Goal: Task Accomplishment & Management: Complete application form

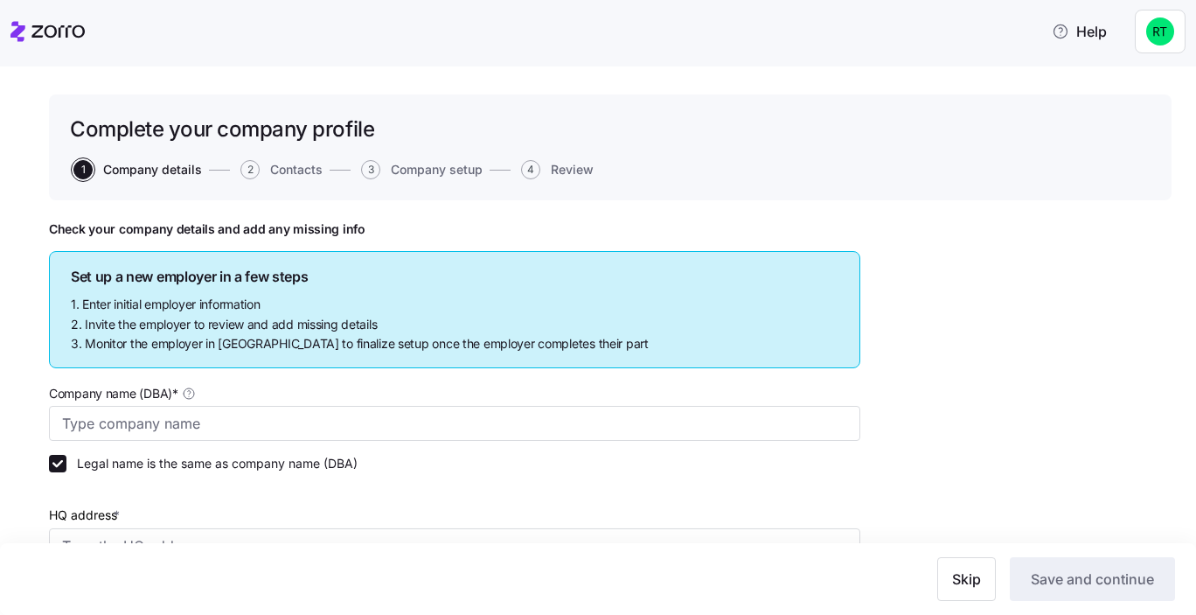
type input "Test employer ([PERSON_NAME])"
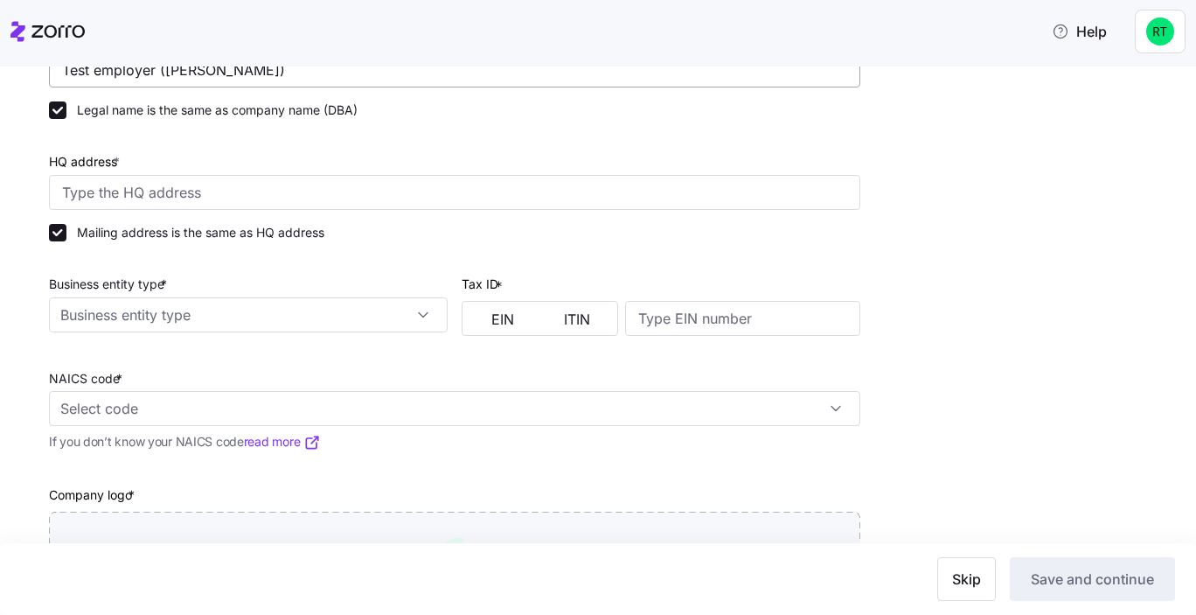
scroll to position [355, 0]
click at [279, 308] on input "Business entity type *" at bounding box center [248, 312] width 399 height 35
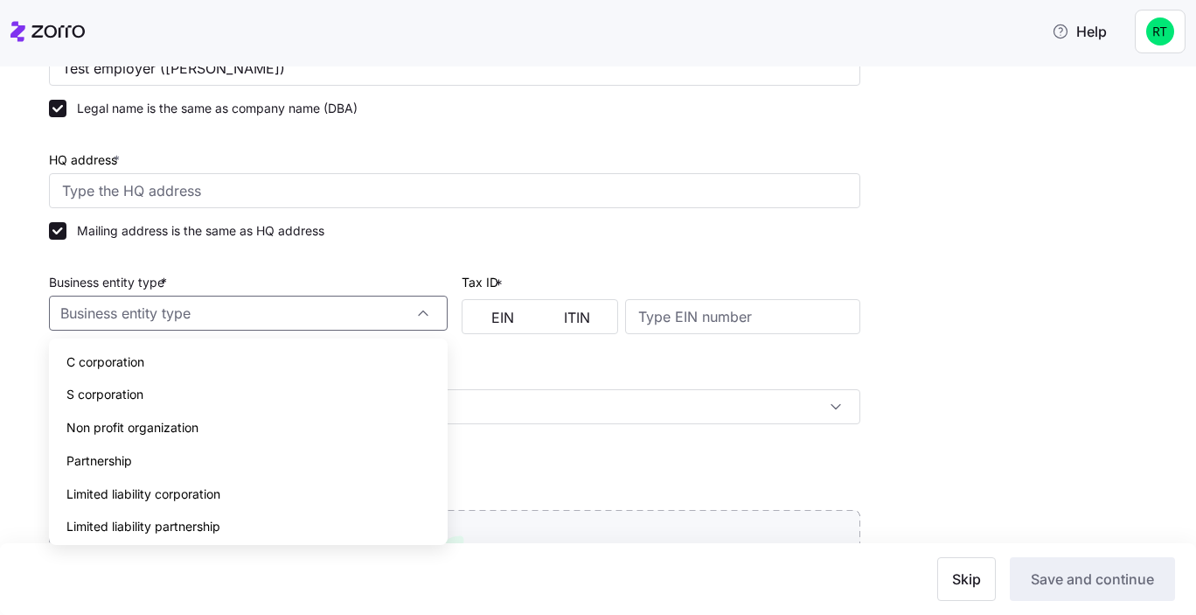
click at [314, 268] on div at bounding box center [248, 262] width 399 height 17
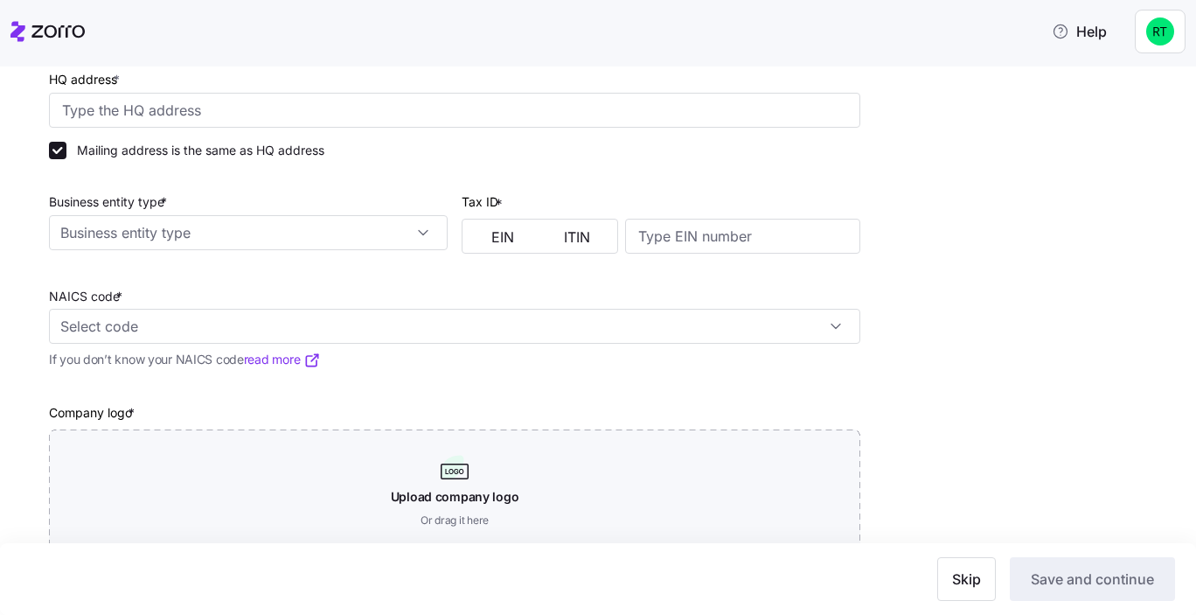
scroll to position [439, 0]
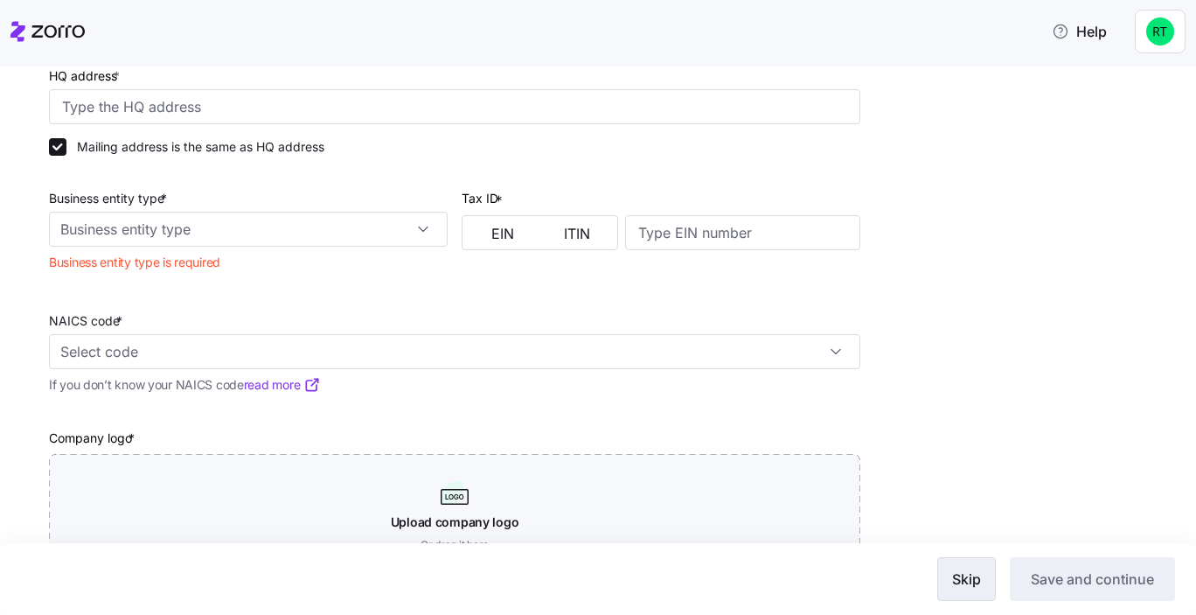
click at [981, 581] on button "Skip" at bounding box center [966, 579] width 59 height 44
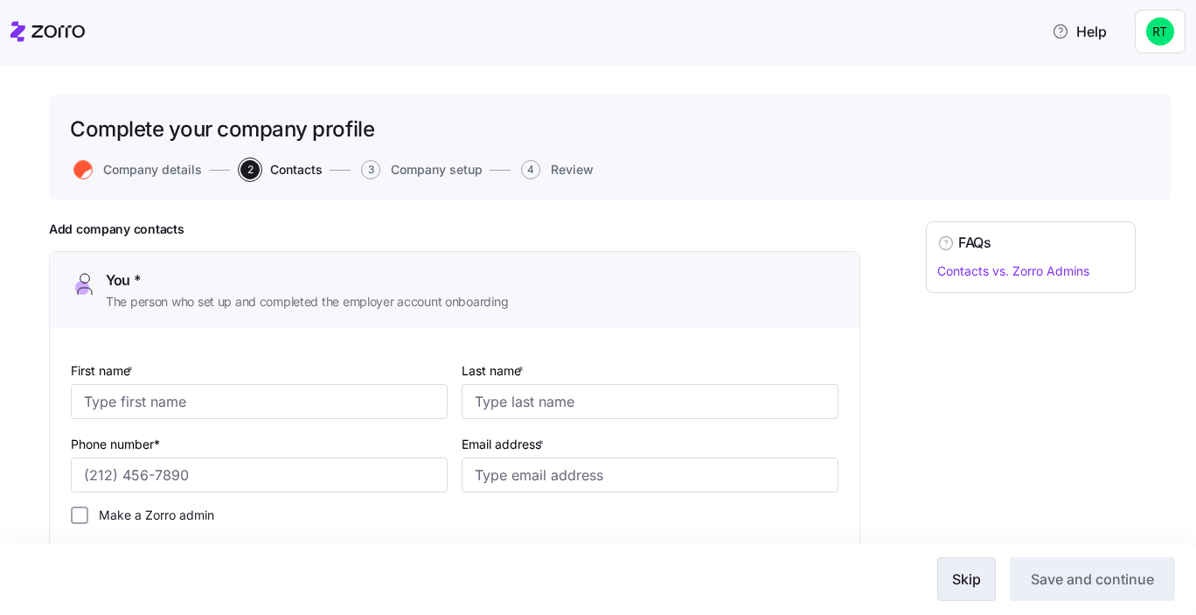
click at [976, 598] on button "Skip" at bounding box center [966, 579] width 59 height 44
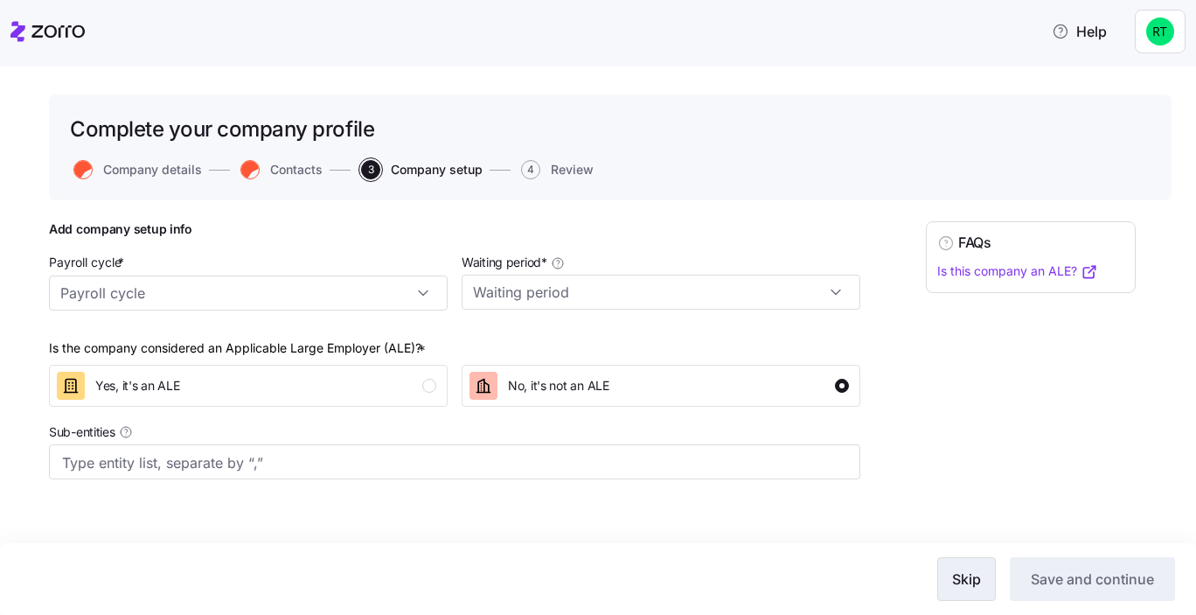
click at [974, 591] on button "Skip" at bounding box center [966, 579] width 59 height 44
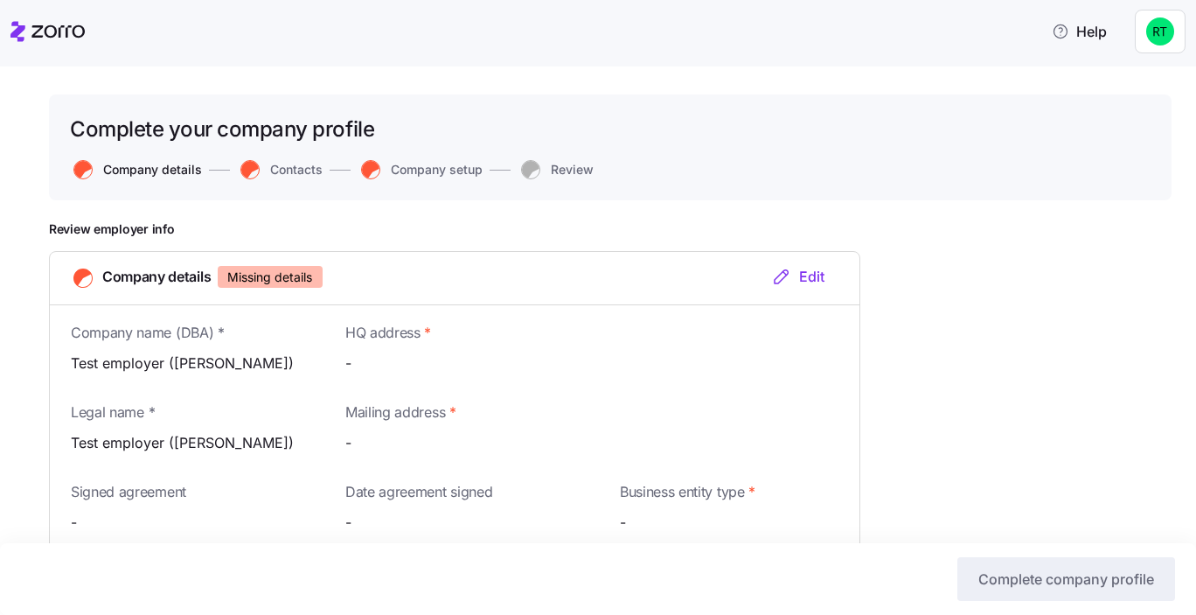
click at [103, 168] on span "Company details" at bounding box center [152, 169] width 99 height 12
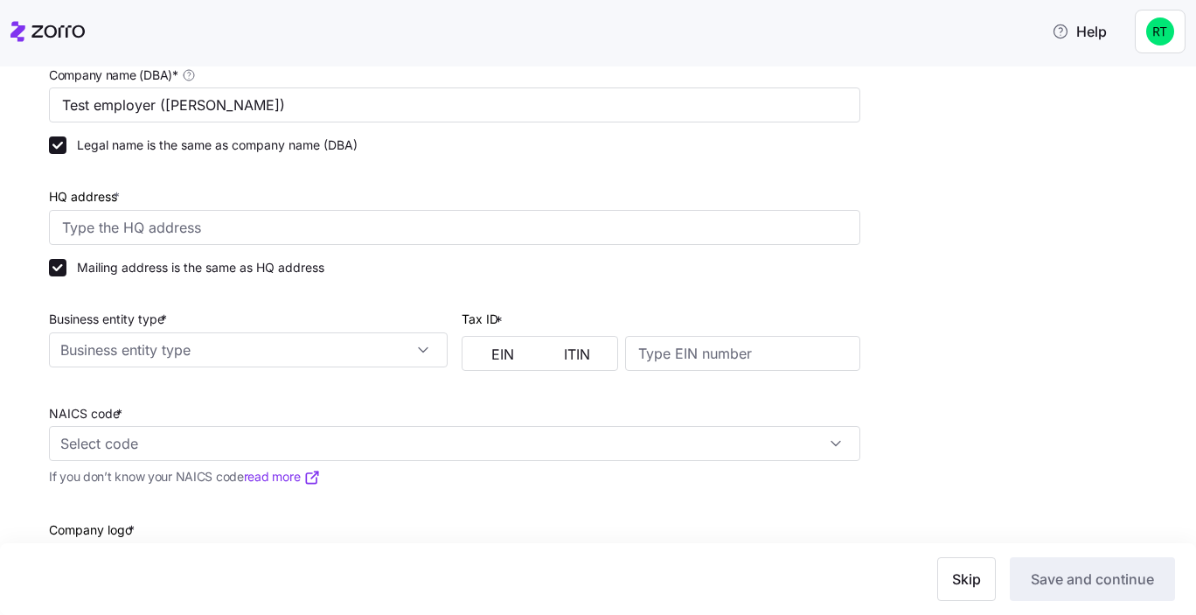
scroll to position [337, 0]
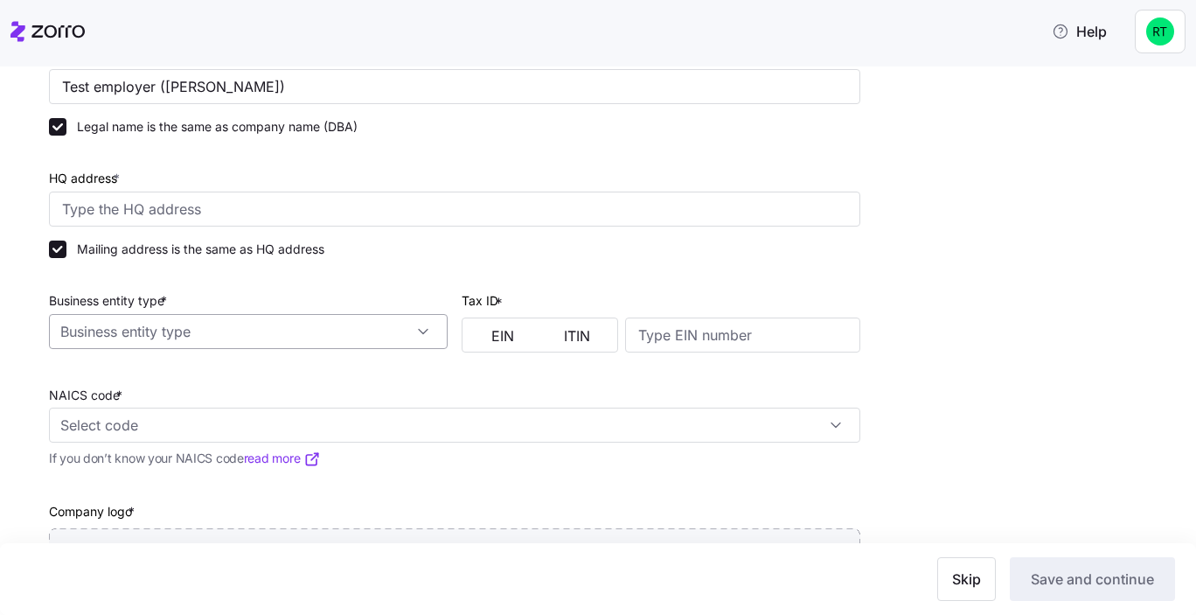
click at [295, 334] on input "Business entity type *" at bounding box center [248, 331] width 399 height 35
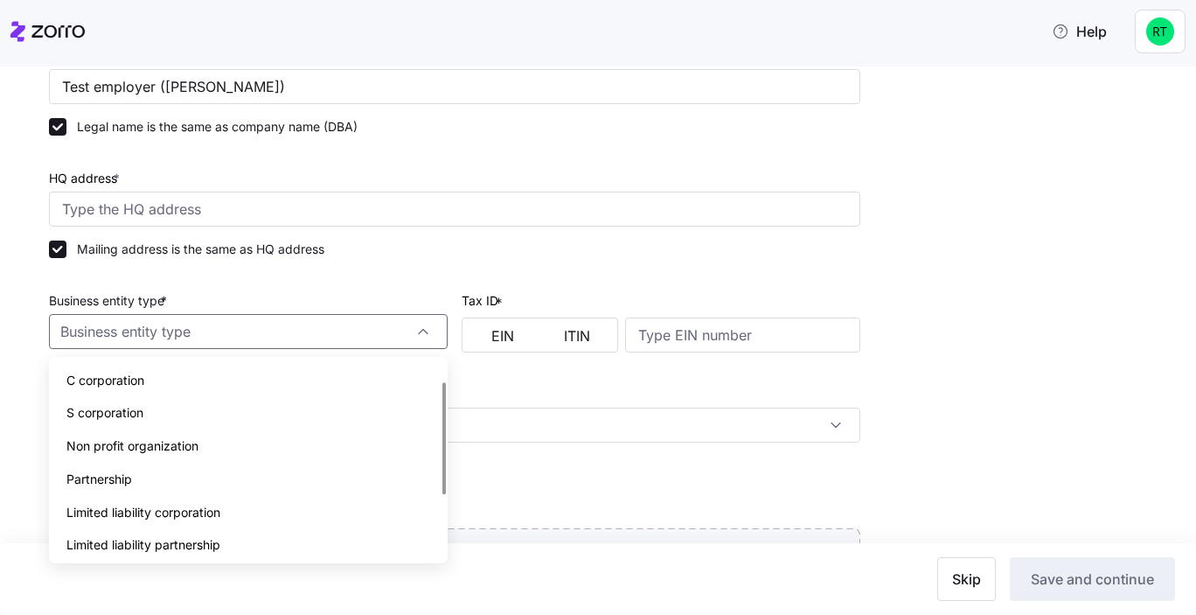
scroll to position [136, 0]
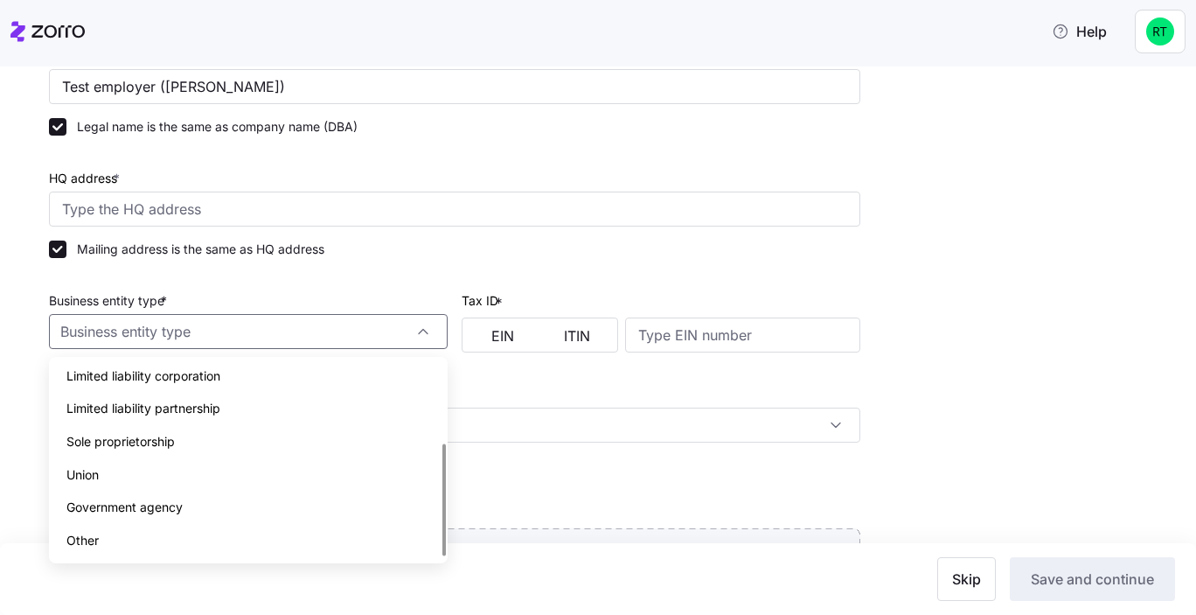
click at [223, 527] on div "Other" at bounding box center [248, 540] width 385 height 33
type input "Other"
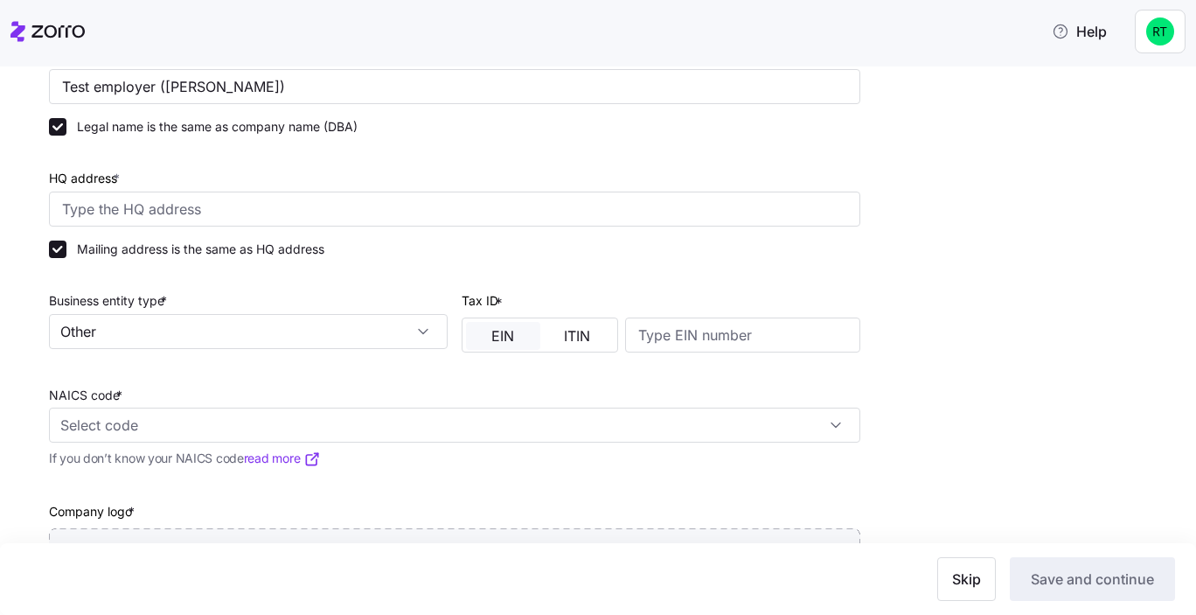
click at [507, 329] on span "EIN" at bounding box center [502, 336] width 23 height 14
click at [645, 327] on input at bounding box center [742, 334] width 235 height 35
click at [429, 392] on div "NAICS code * If you don’t know your NAICS code read more" at bounding box center [454, 417] width 825 height 116
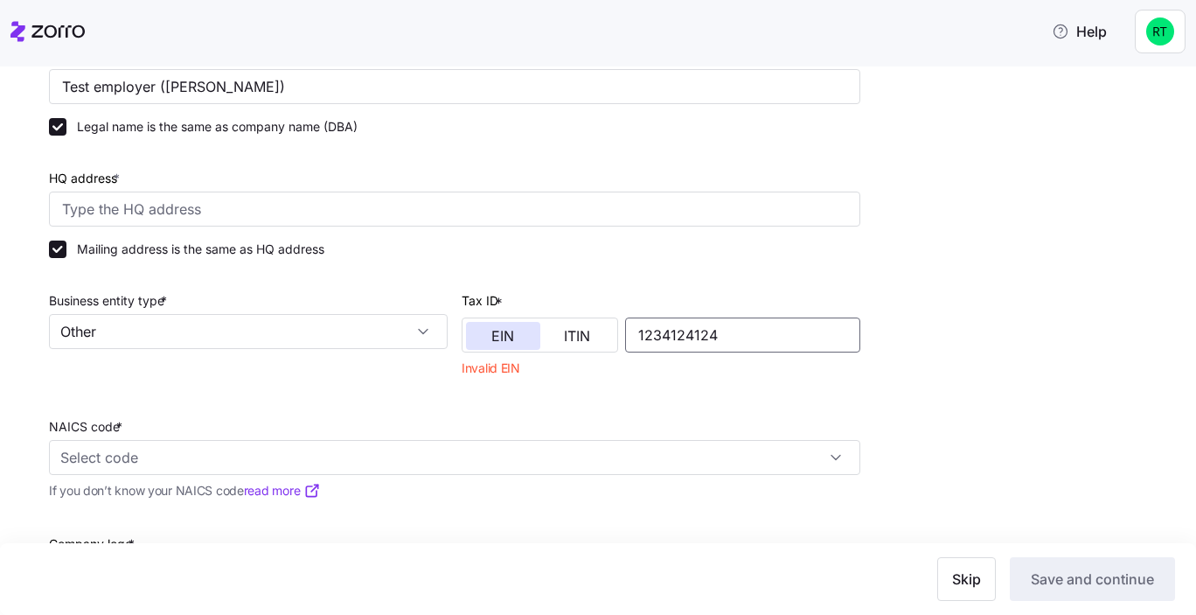
click at [698, 334] on input "1234124124" at bounding box center [742, 334] width 235 height 35
click at [719, 337] on input "12341241324" at bounding box center [742, 334] width 235 height 35
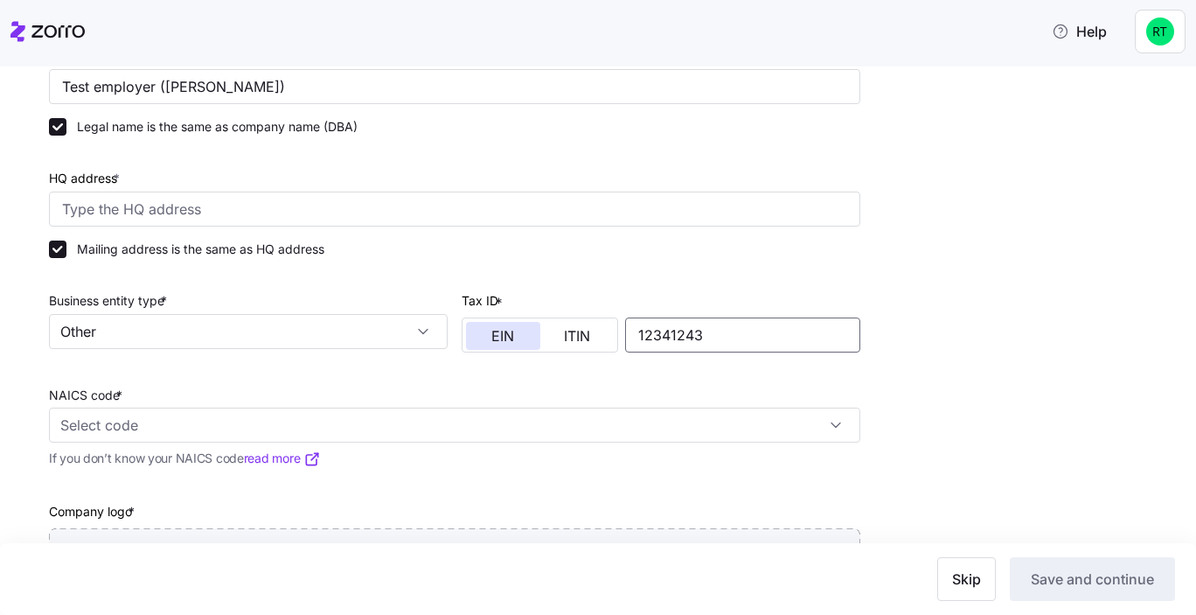
type input "12341243"
click at [712, 380] on div at bounding box center [454, 374] width 811 height 17
click at [441, 442] on input "NAICS code *" at bounding box center [454, 424] width 811 height 35
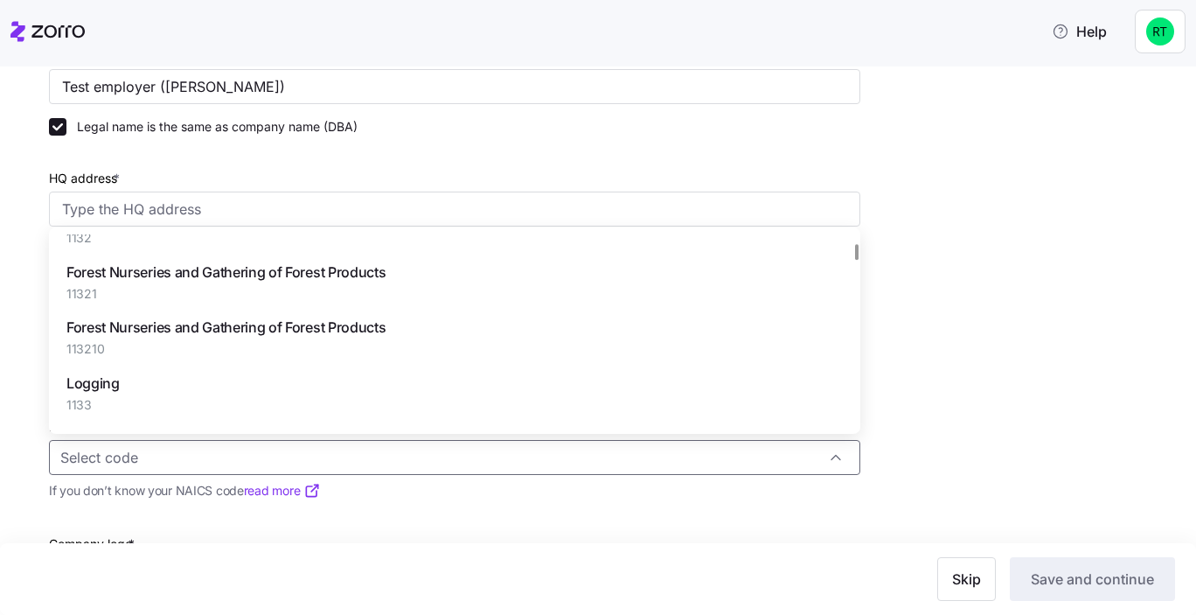
scroll to position [5873, 0]
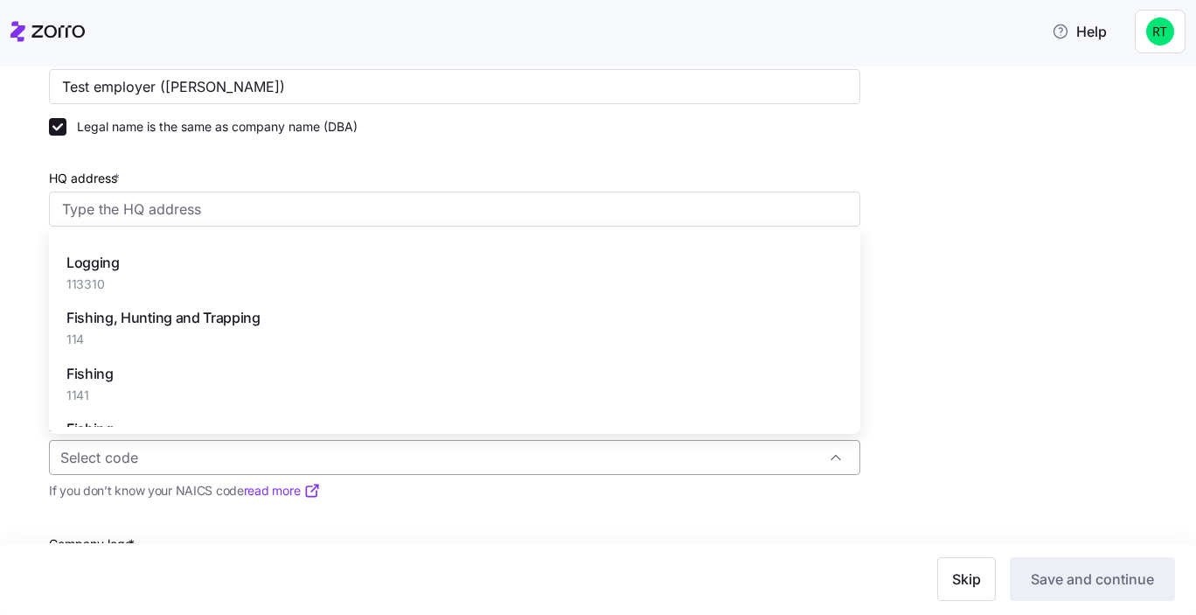
click at [227, 466] on input "NAICS code *" at bounding box center [454, 457] width 811 height 35
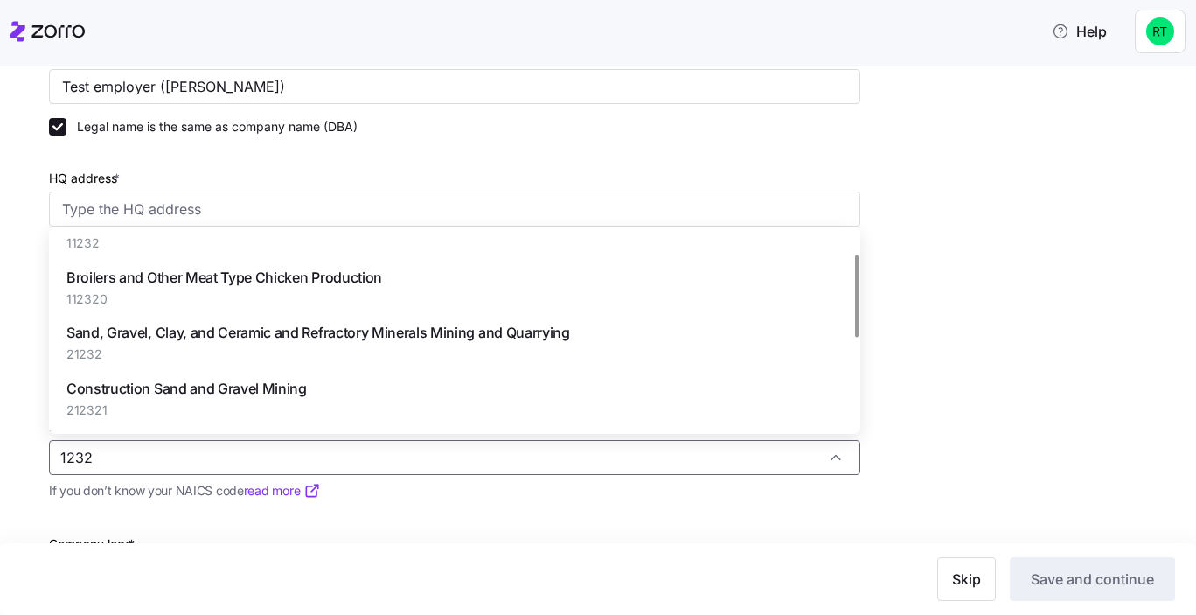
scroll to position [55, 0]
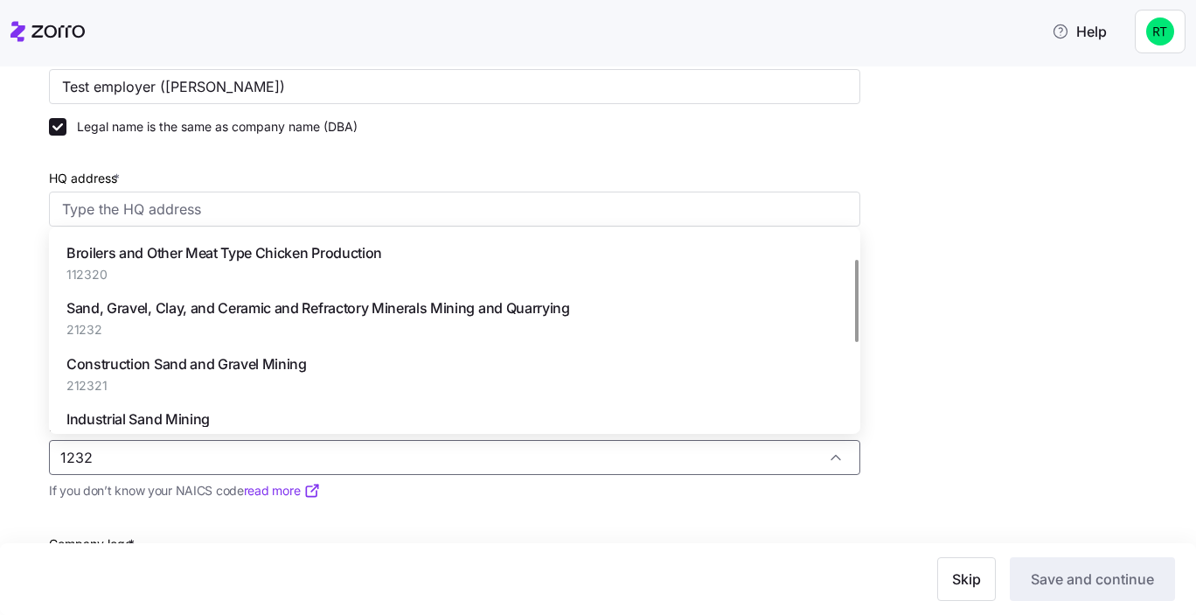
click at [351, 370] on div "Construction Sand and Gravel Mining 212321" at bounding box center [454, 373] width 797 height 55
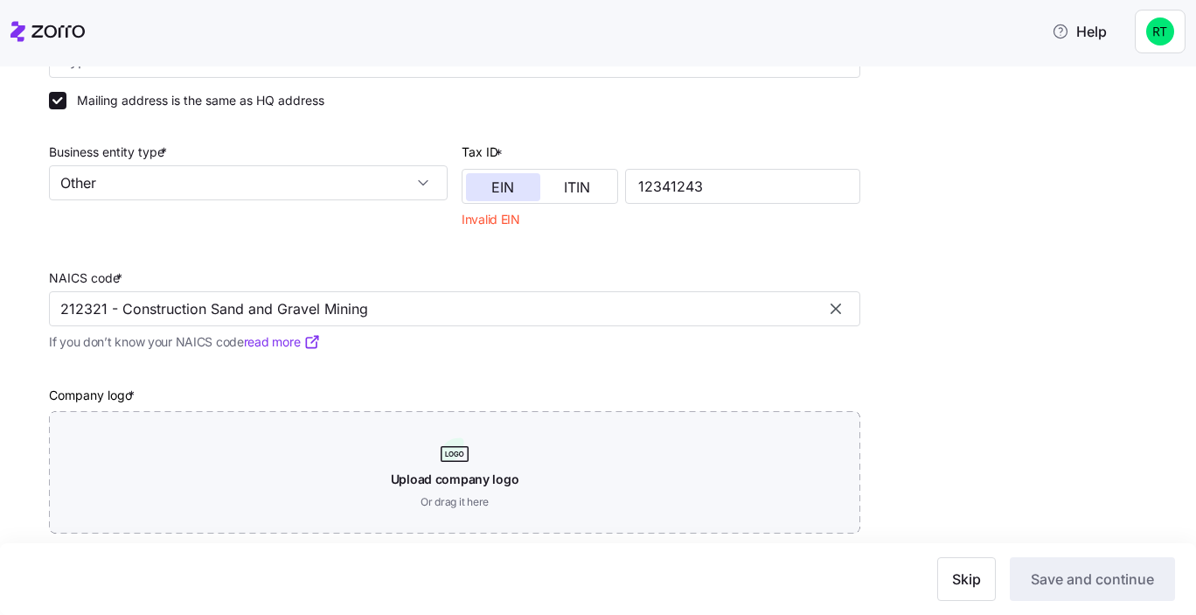
scroll to position [514, 0]
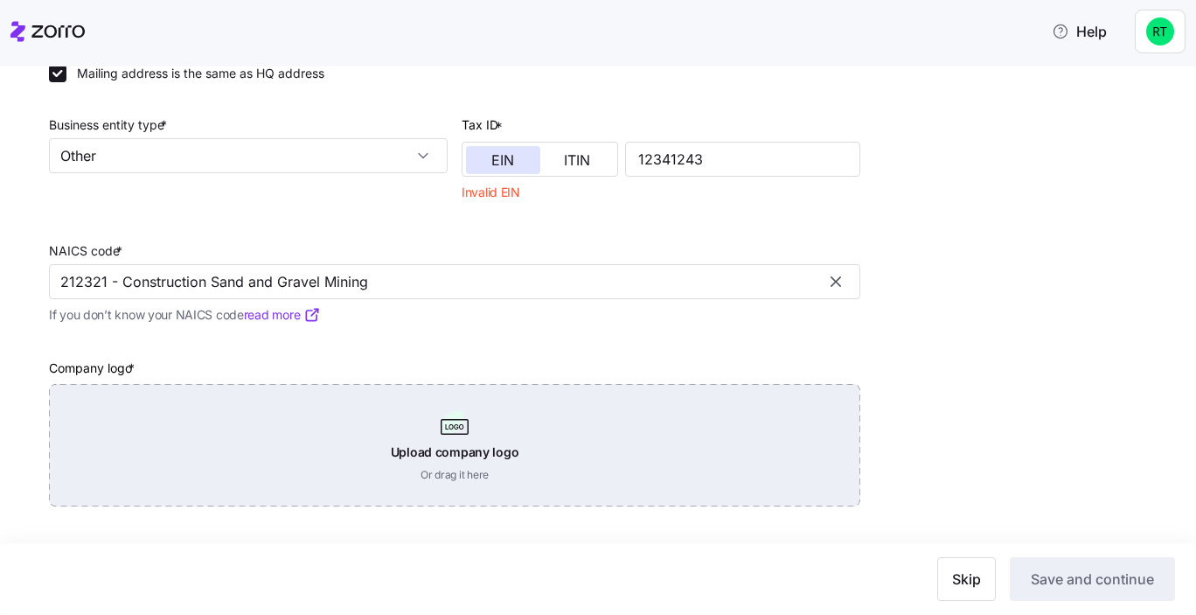
type input "212321 - Construction Sand and Gravel Mining"
click at [613, 409] on div "Upload company logo Or drag it here" at bounding box center [454, 445] width 811 height 122
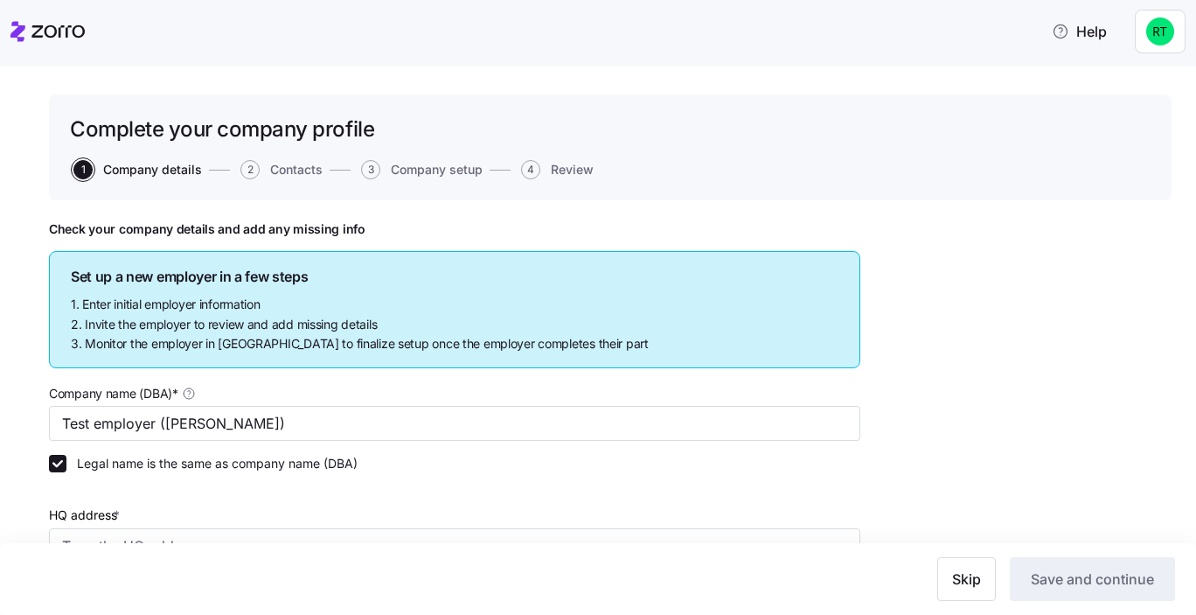
scroll to position [310, 0]
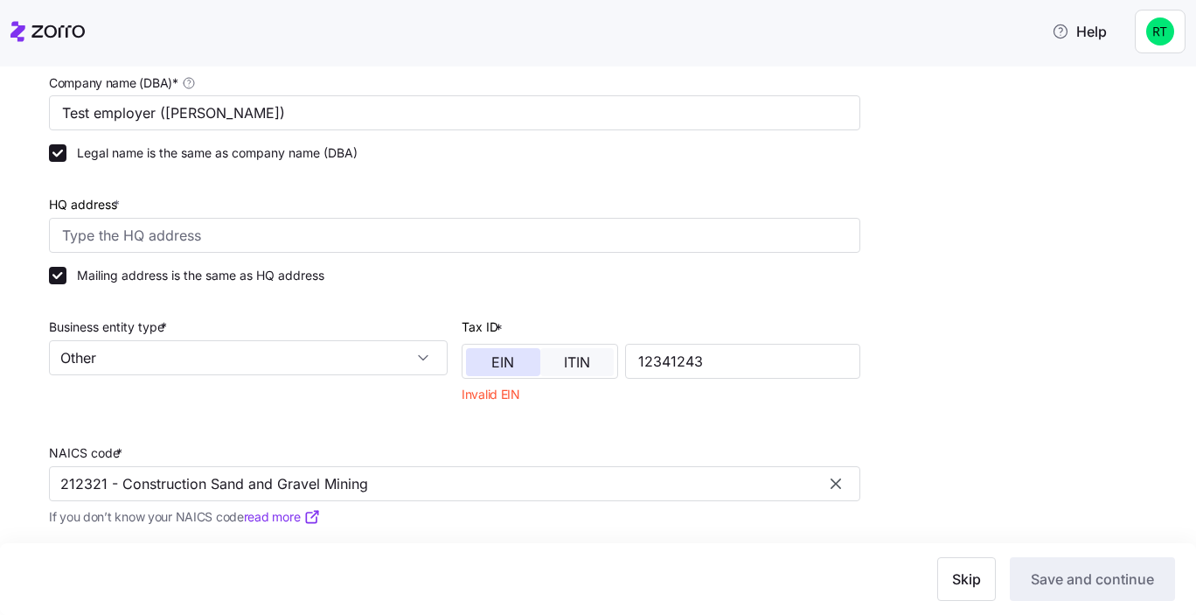
click at [564, 358] on span "ITIN" at bounding box center [577, 362] width 26 height 14
click at [522, 361] on button "EIN" at bounding box center [503, 362] width 74 height 28
click at [692, 363] on input "12341243" at bounding box center [742, 361] width 235 height 35
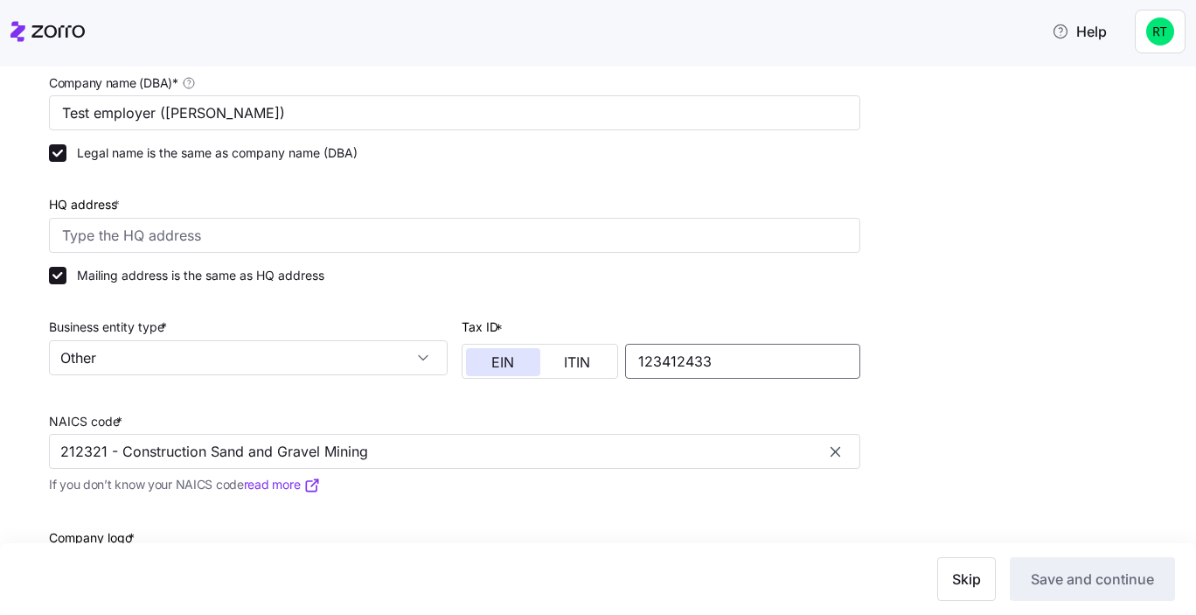
type input "123412433"
click at [837, 386] on div "NAICS code * 212321 - Construction Sand and Gravel Mining If you don’t know you…" at bounding box center [454, 444] width 825 height 116
drag, startPoint x: 665, startPoint y: 358, endPoint x: 686, endPoint y: 356, distance: 21.1
click at [686, 356] on input "123412433" at bounding box center [742, 361] width 235 height 35
click at [700, 390] on div "NAICS code * 212321 - Construction Sand and Gravel Mining If you don’t know you…" at bounding box center [454, 444] width 825 height 116
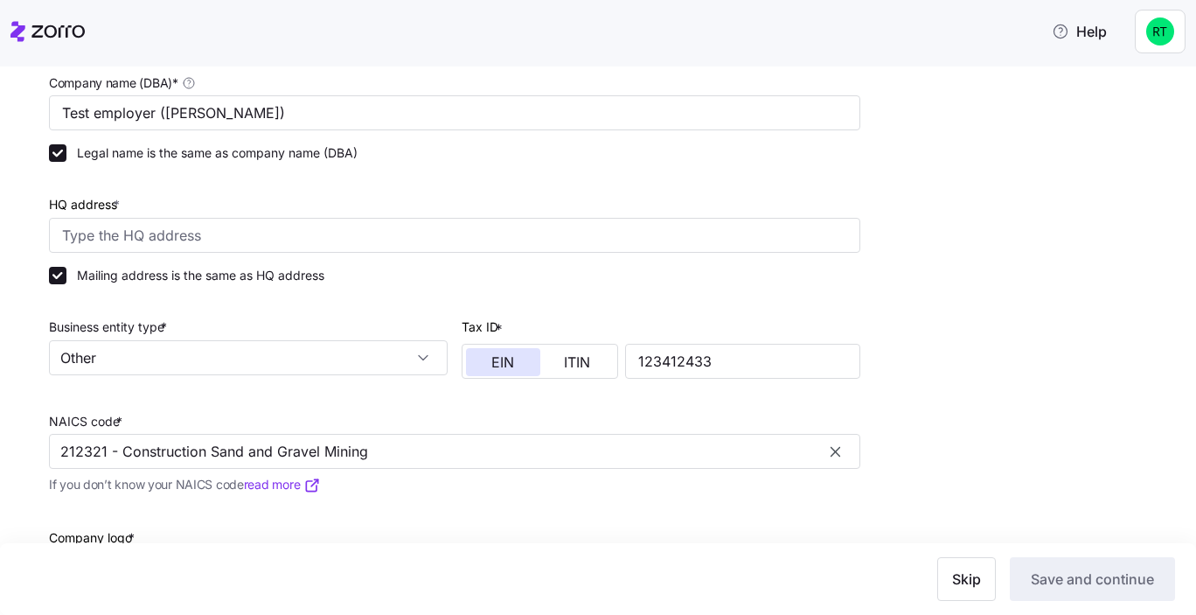
scroll to position [483, 0]
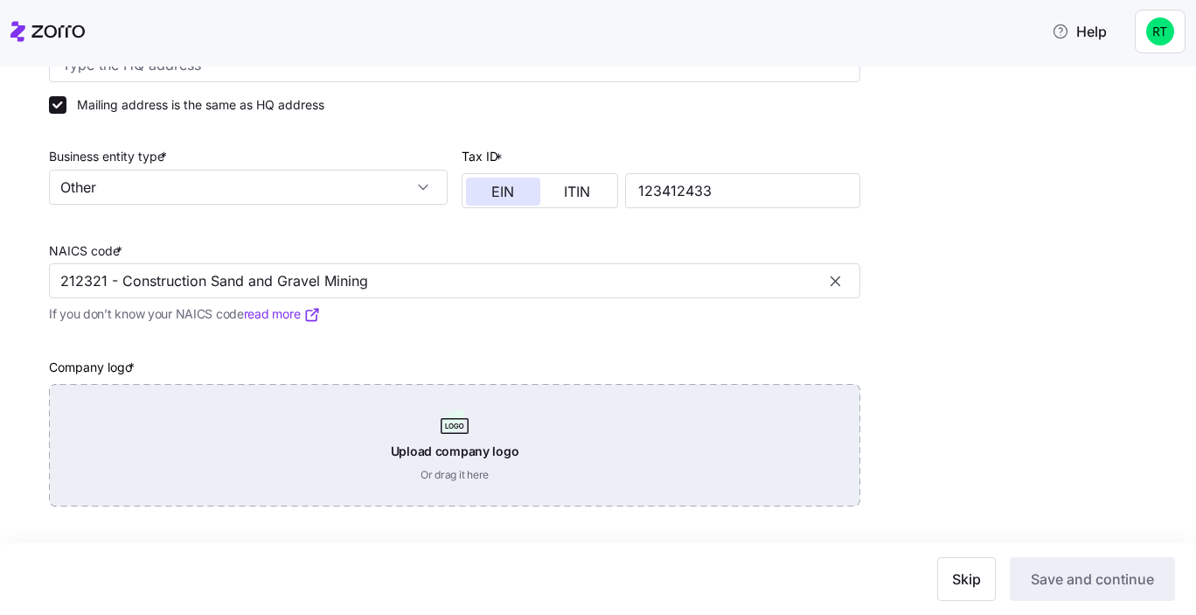
click at [393, 436] on div "Upload company logo Or drag it here" at bounding box center [454, 445] width 811 height 122
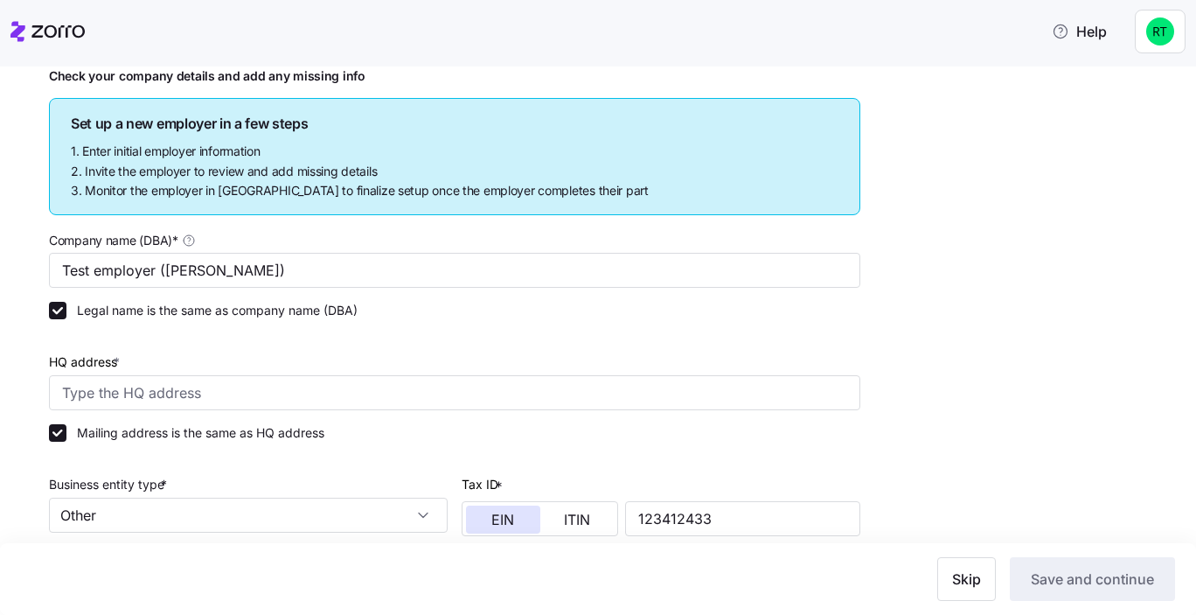
click at [896, 330] on div "Check your company details and add any missing info Set up a new employer in a …" at bounding box center [610, 499] width 1122 height 863
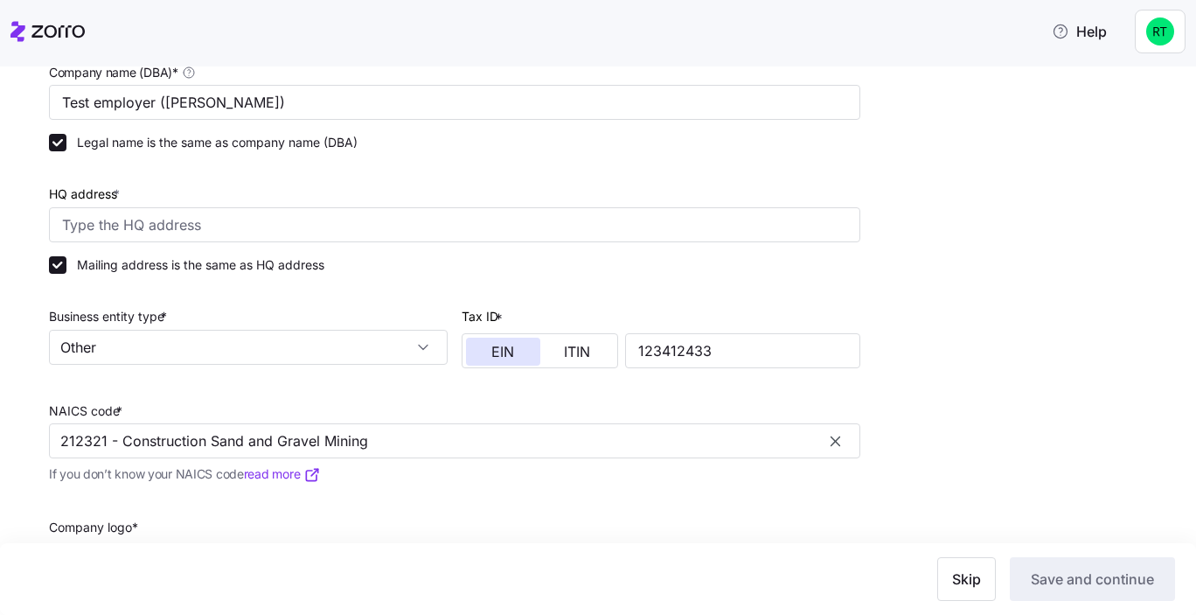
scroll to position [313, 0]
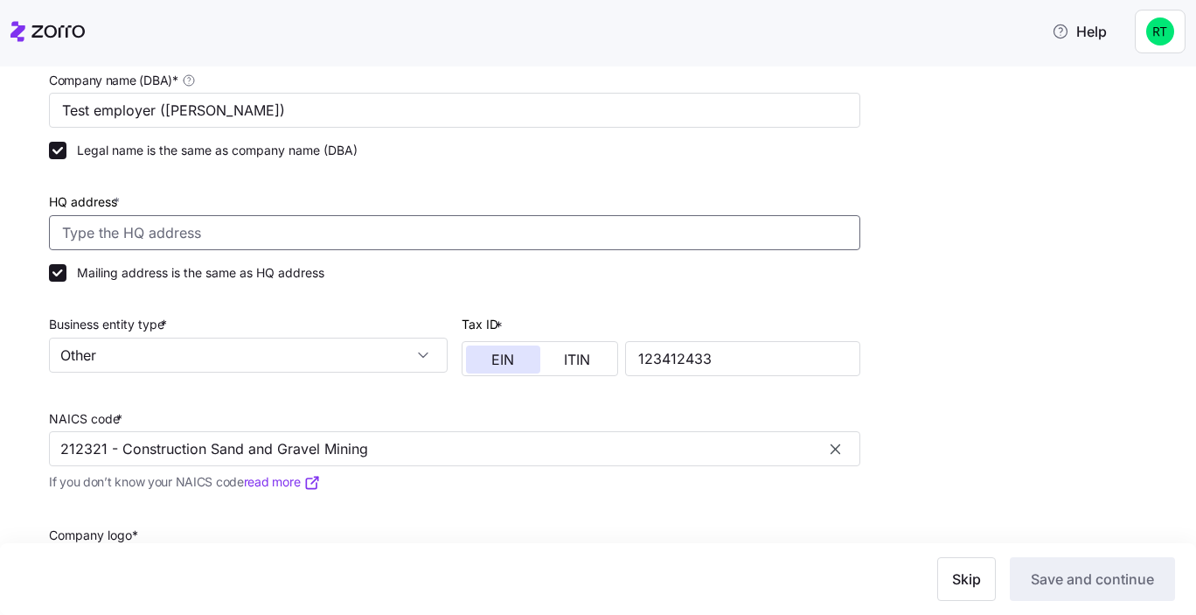
click at [372, 224] on input "HQ address *" at bounding box center [454, 232] width 811 height 35
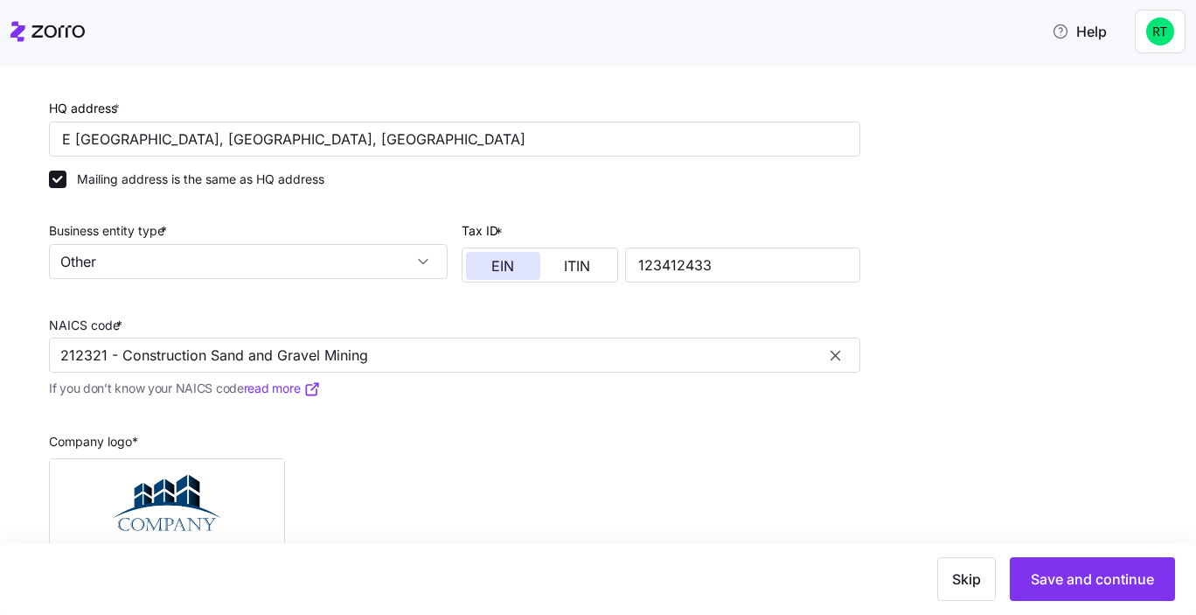
scroll to position [492, 0]
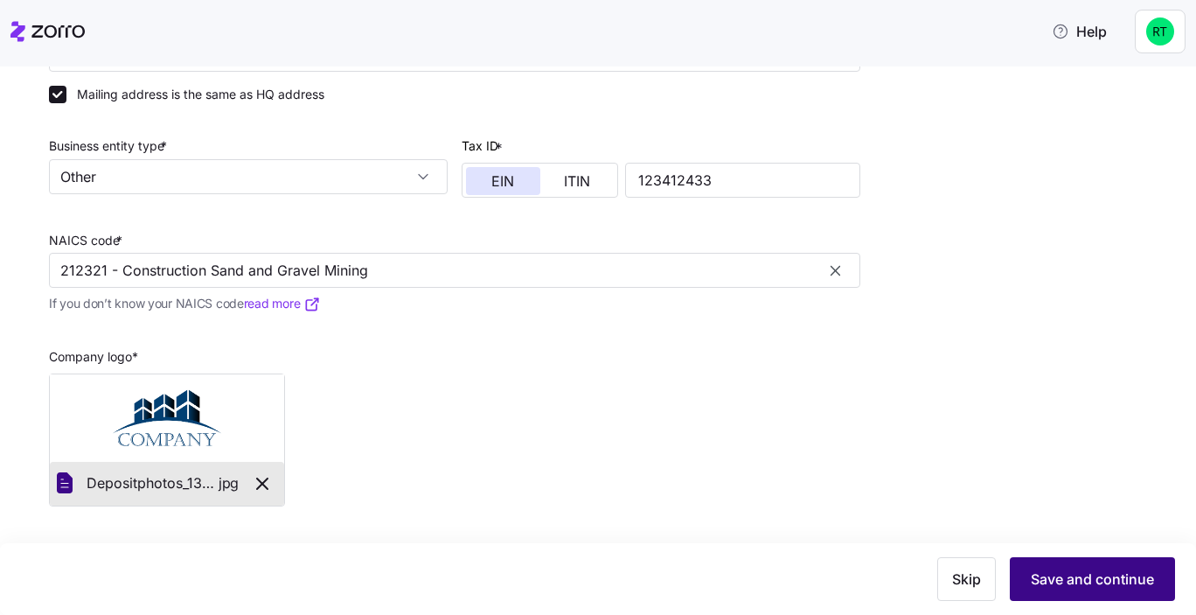
click at [1077, 580] on span "Save and continue" at bounding box center [1092, 578] width 123 height 21
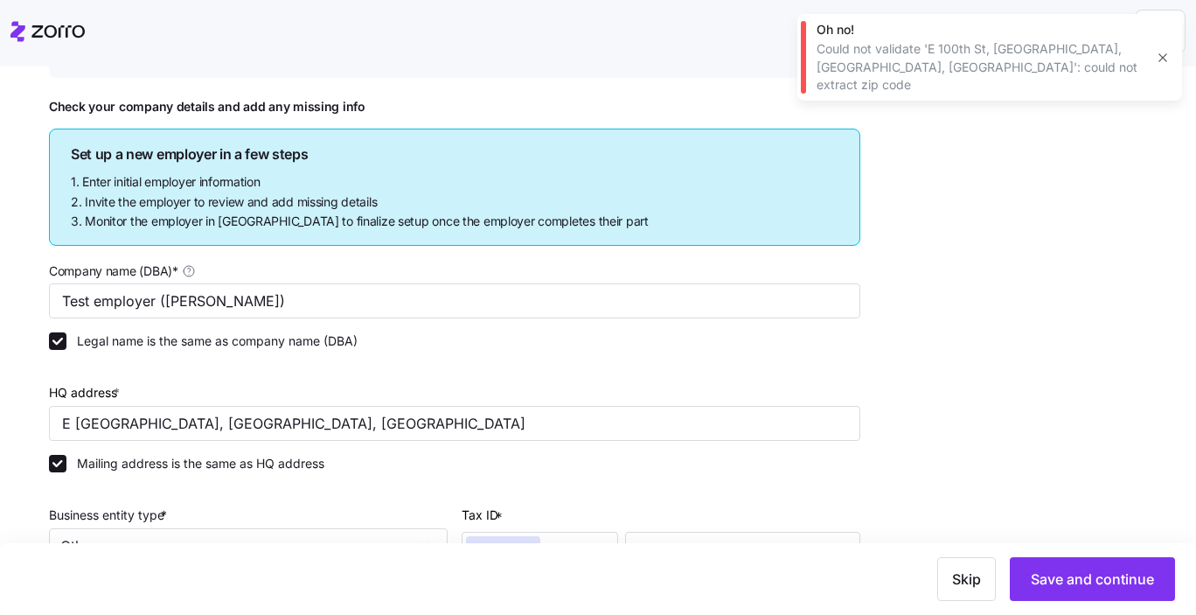
scroll to position [118, 0]
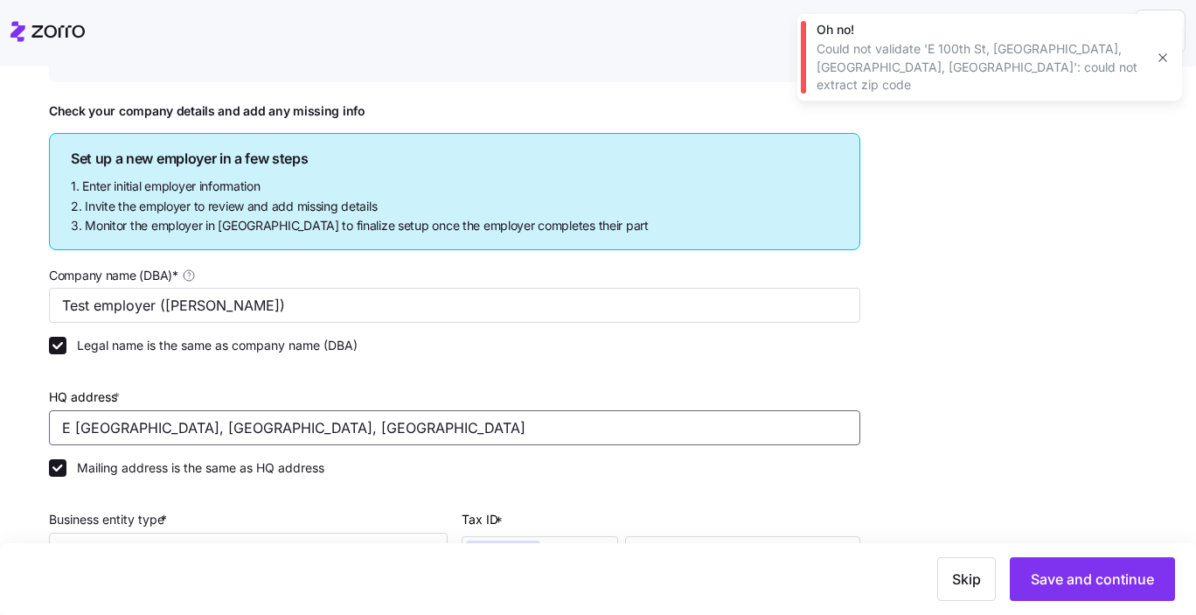
click at [332, 426] on input "E [GEOGRAPHIC_DATA], [GEOGRAPHIC_DATA], [GEOGRAPHIC_DATA]" at bounding box center [454, 427] width 811 height 35
type input "[STREET_ADDRESS]"
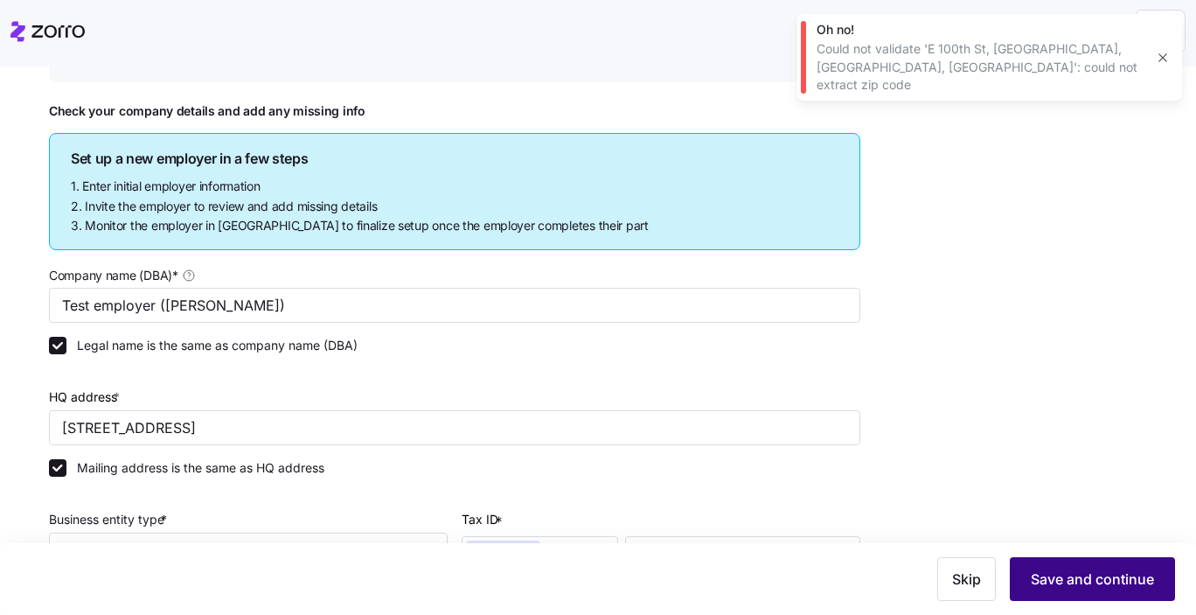
click at [1047, 561] on button "Save and continue" at bounding box center [1092, 579] width 165 height 44
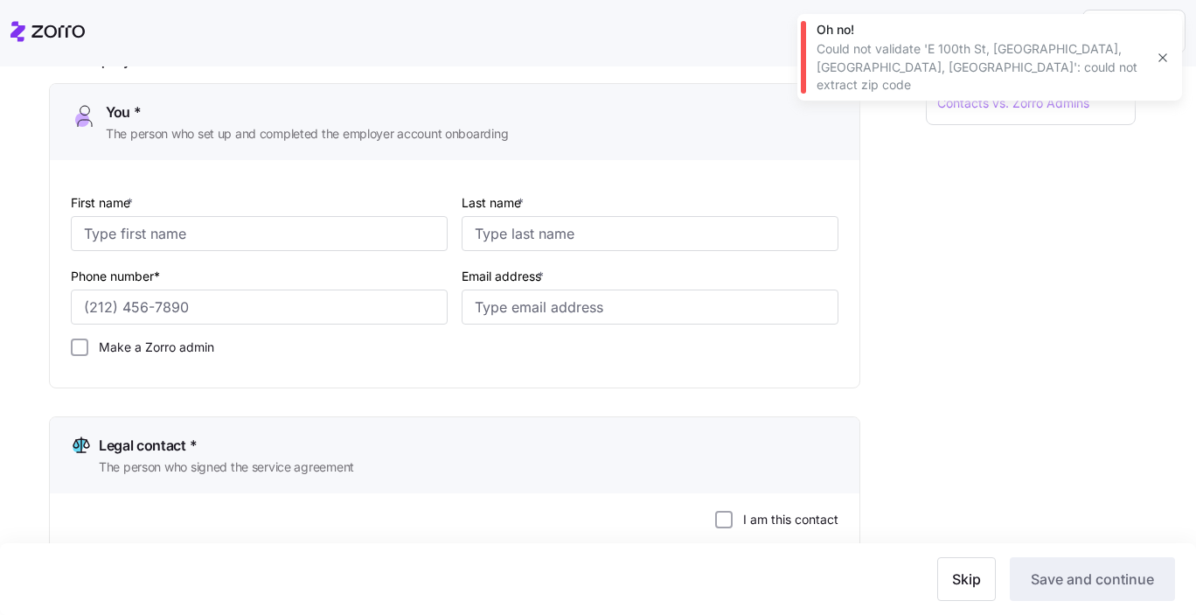
scroll to position [219, 0]
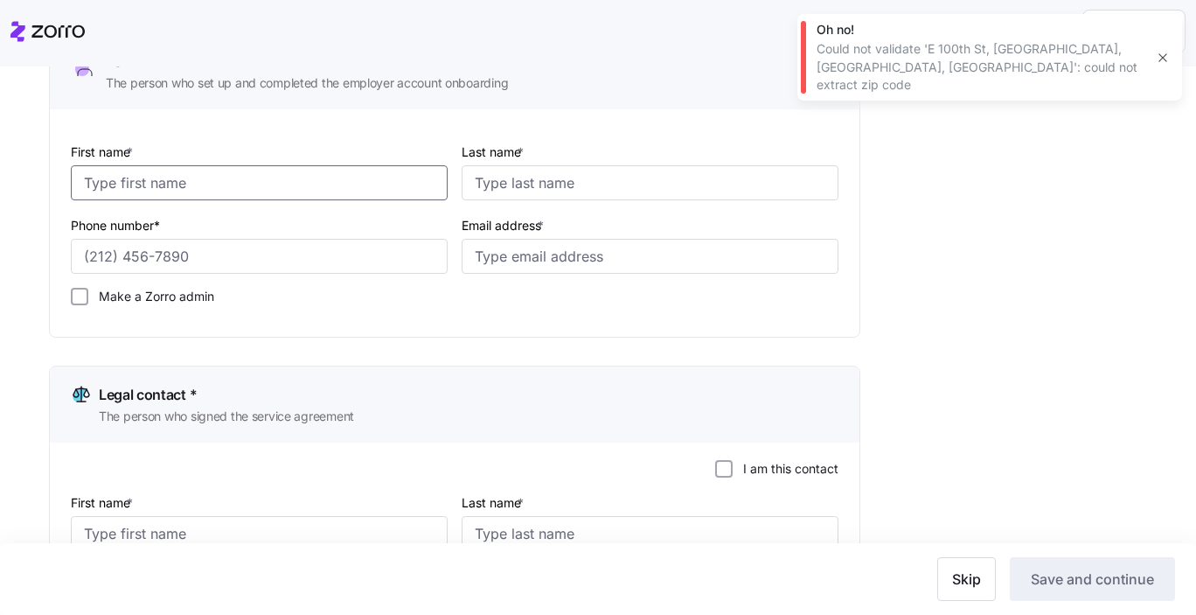
click at [296, 197] on input "First name *" at bounding box center [259, 182] width 377 height 35
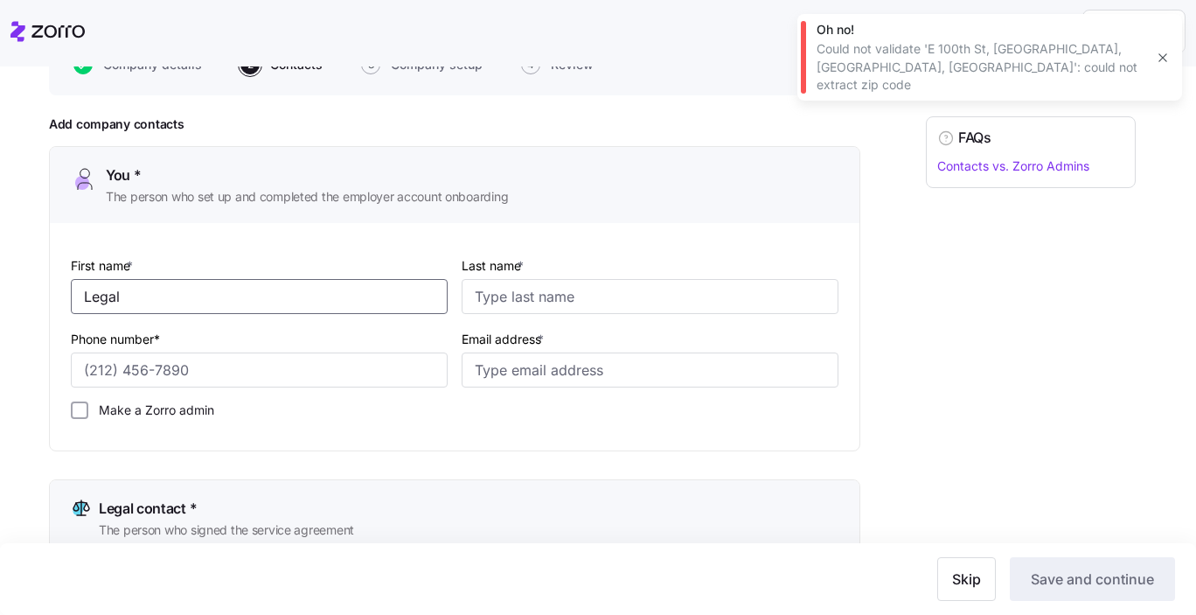
scroll to position [89, 0]
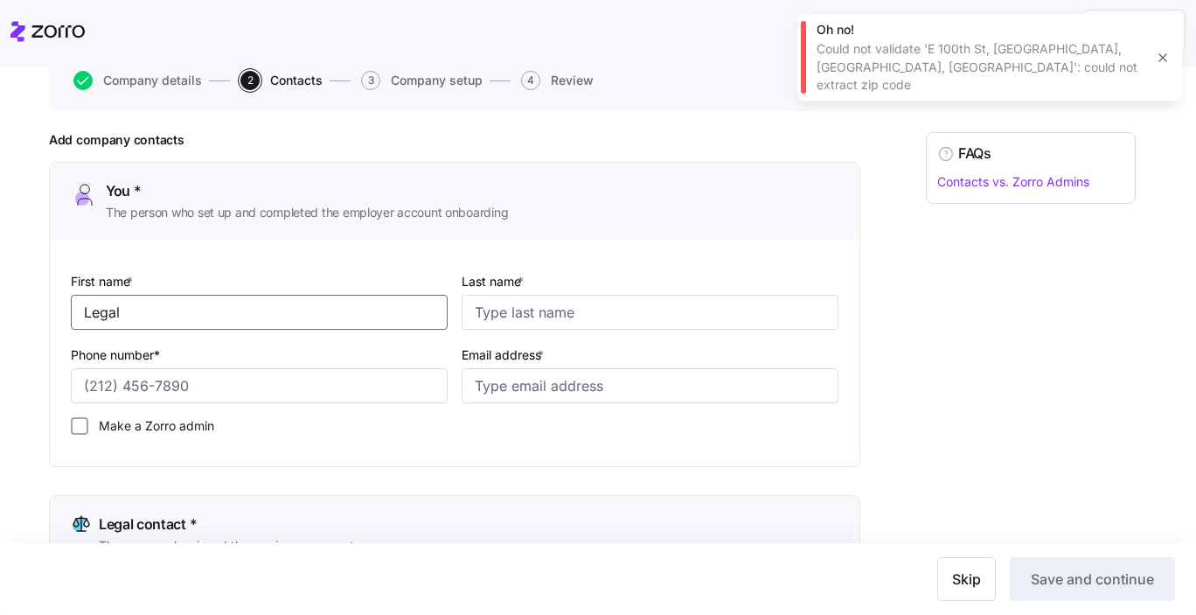
click at [138, 306] on input "Legal" at bounding box center [259, 312] width 377 height 35
type input "Company"
type input "Admin"
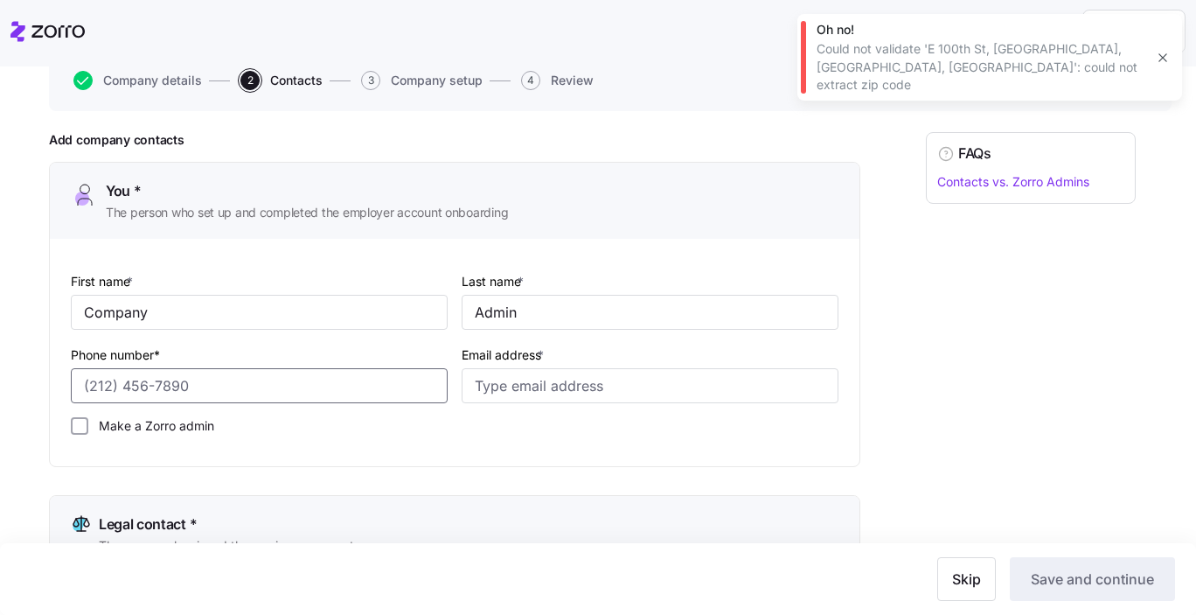
click at [138, 392] on input "Phone number*" at bounding box center [259, 385] width 377 height 35
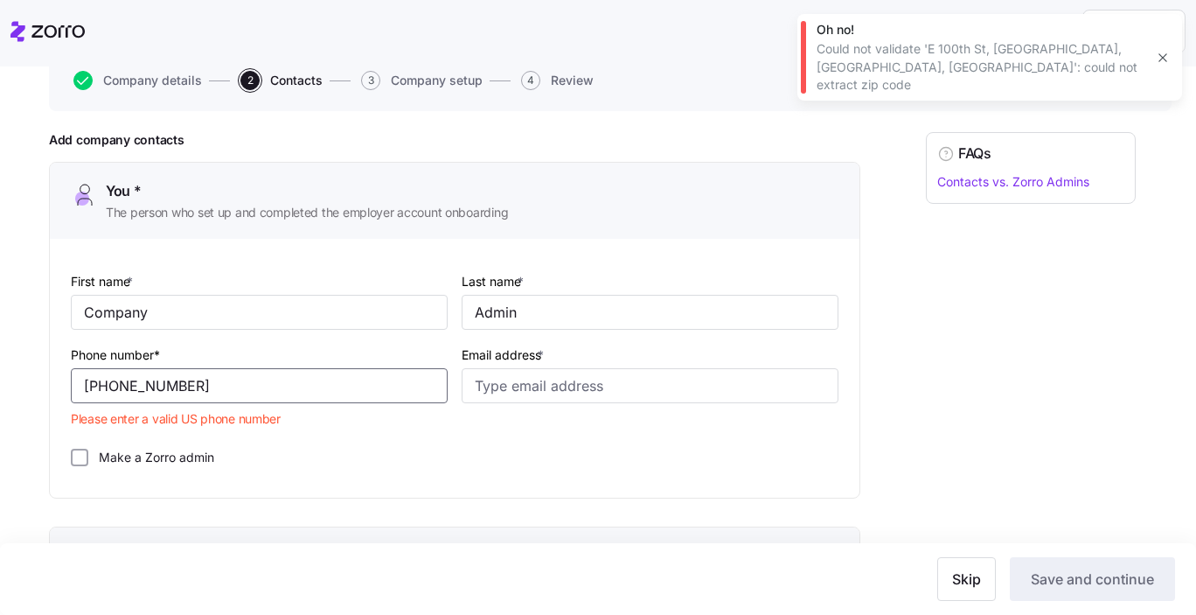
click at [95, 386] on input "[PHONE_NUMBER]" at bounding box center [259, 385] width 377 height 35
type input "[PHONE_NUMBER]"
click at [422, 379] on input "[PHONE_NUMBER]" at bounding box center [259, 385] width 377 height 35
click at [300, 389] on input "[PHONE_NUMBER]" at bounding box center [259, 385] width 377 height 35
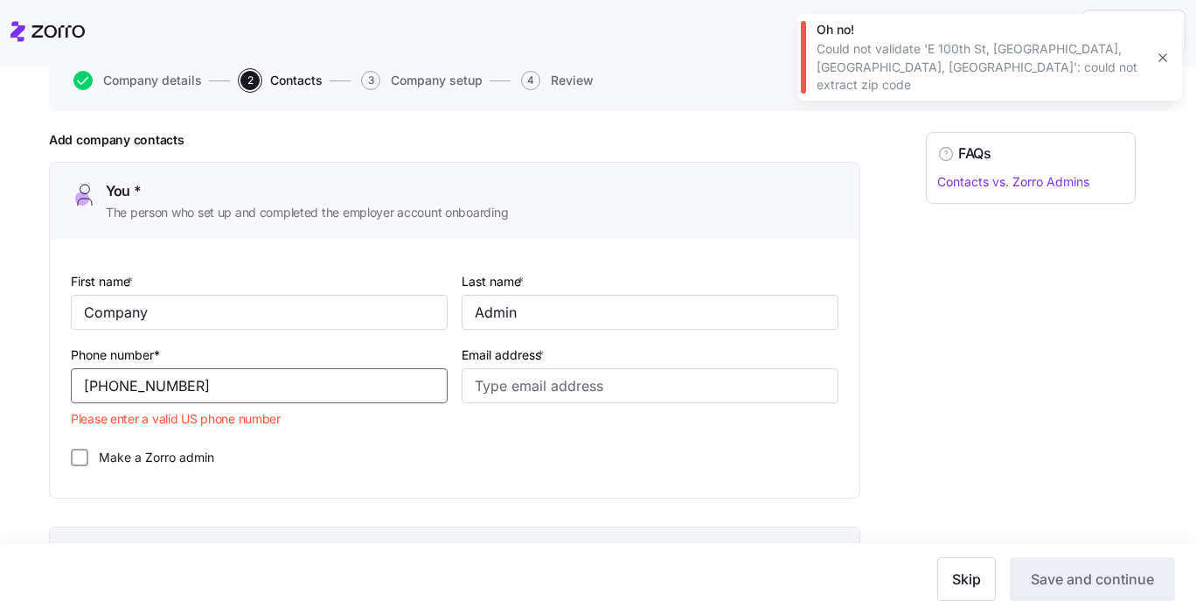
click at [300, 389] on input "[PHONE_NUMBER]" at bounding box center [259, 385] width 377 height 35
click at [622, 388] on input "Email address *" at bounding box center [650, 385] width 377 height 35
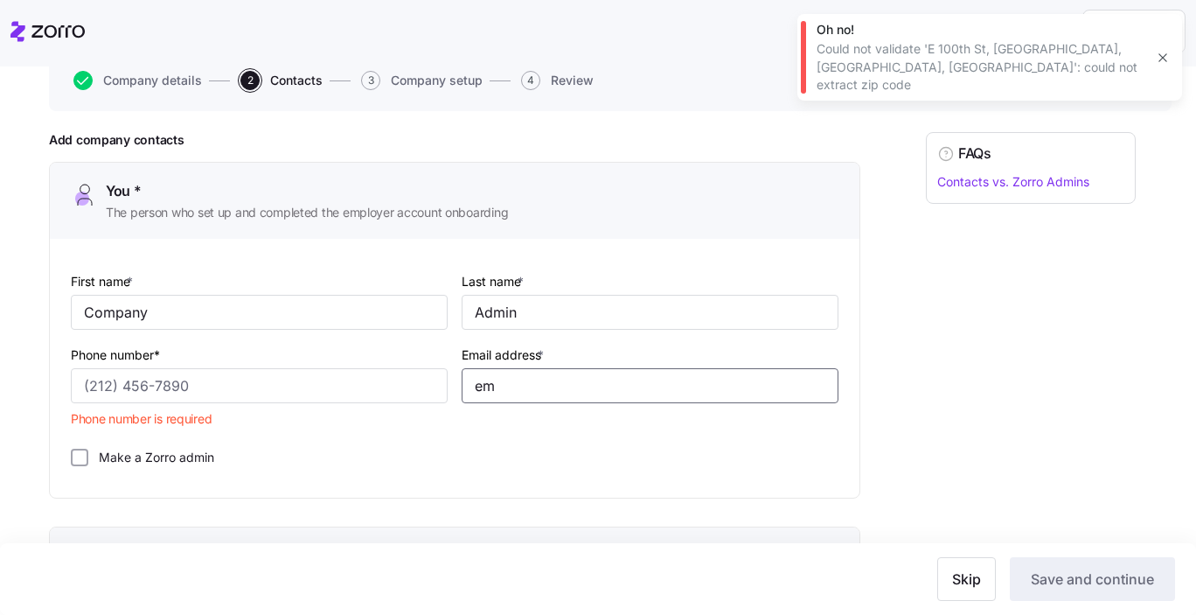
type input "e"
type input "[EMAIL_ADDRESS][DOMAIN_NAME]"
click at [346, 407] on div "Phone number* Phone number is required" at bounding box center [259, 389] width 391 height 105
click at [323, 379] on input "Phone number*" at bounding box center [259, 385] width 377 height 35
click at [254, 383] on input "Phone number*" at bounding box center [259, 385] width 377 height 35
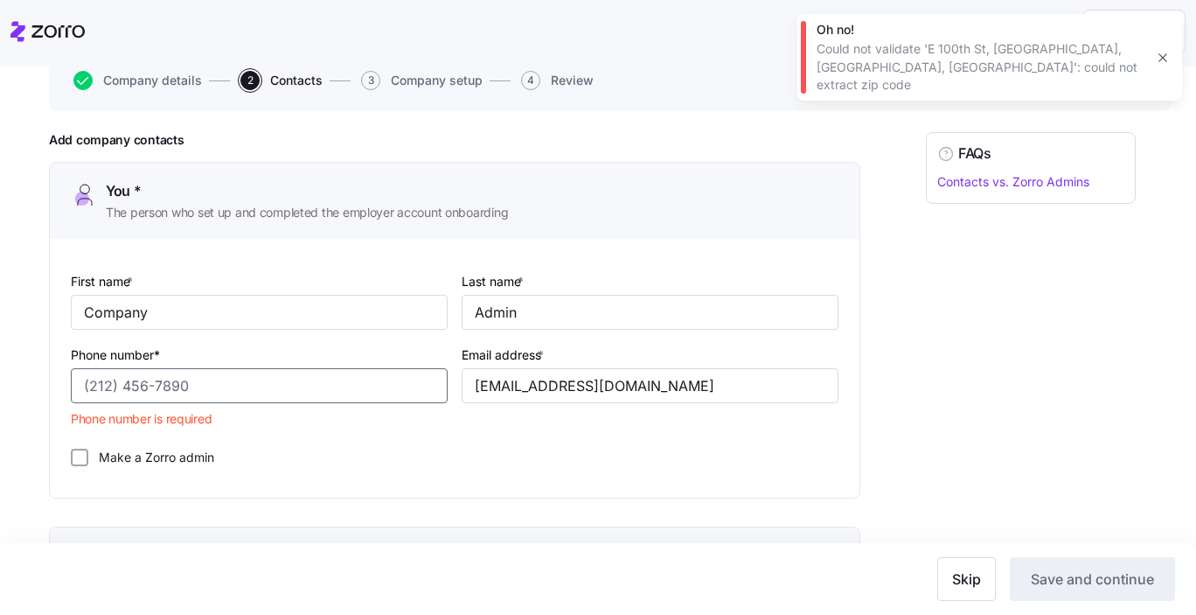
paste input "[PHONE_NUMBER]"
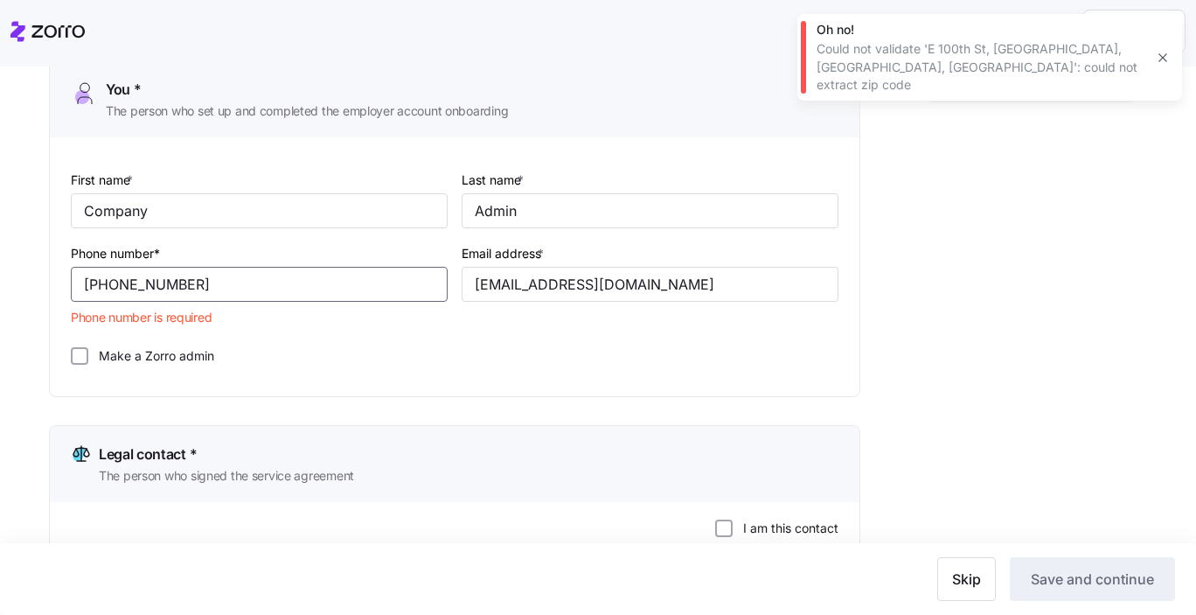
scroll to position [318, 0]
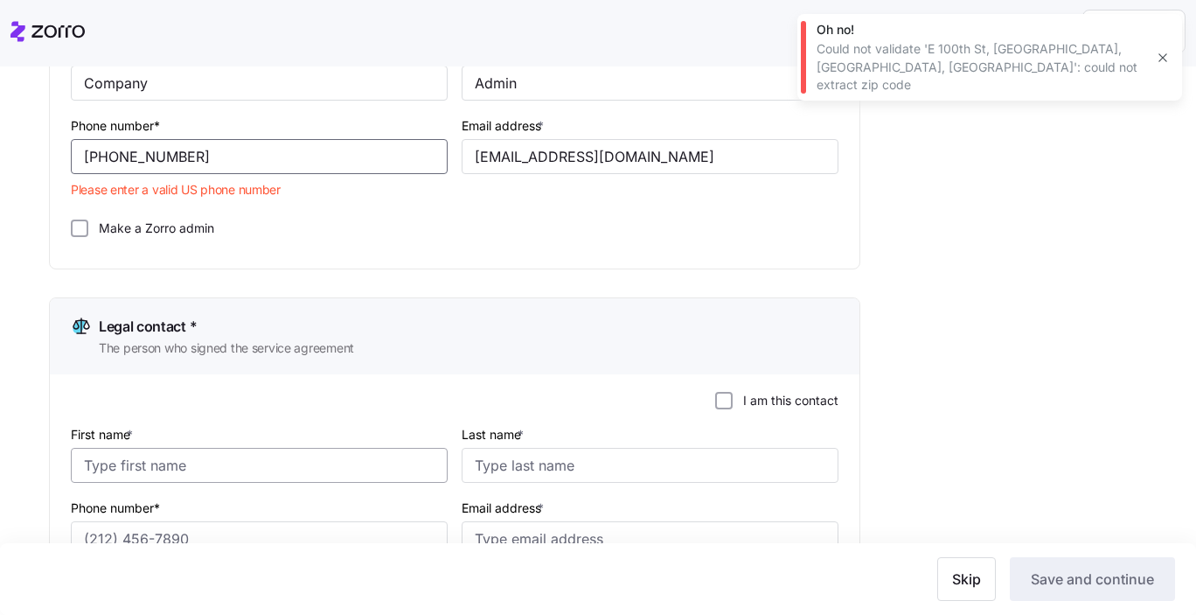
type input "[PHONE_NUMBER]"
click at [177, 469] on input "First name *" at bounding box center [259, 465] width 377 height 35
type input "Legal"
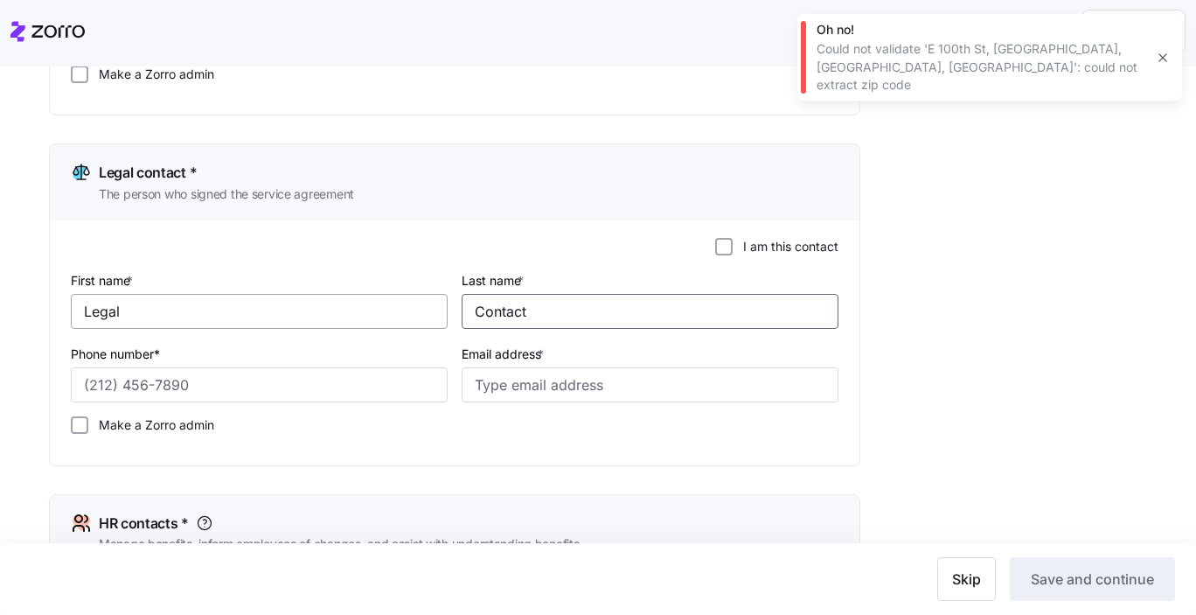
scroll to position [517, 0]
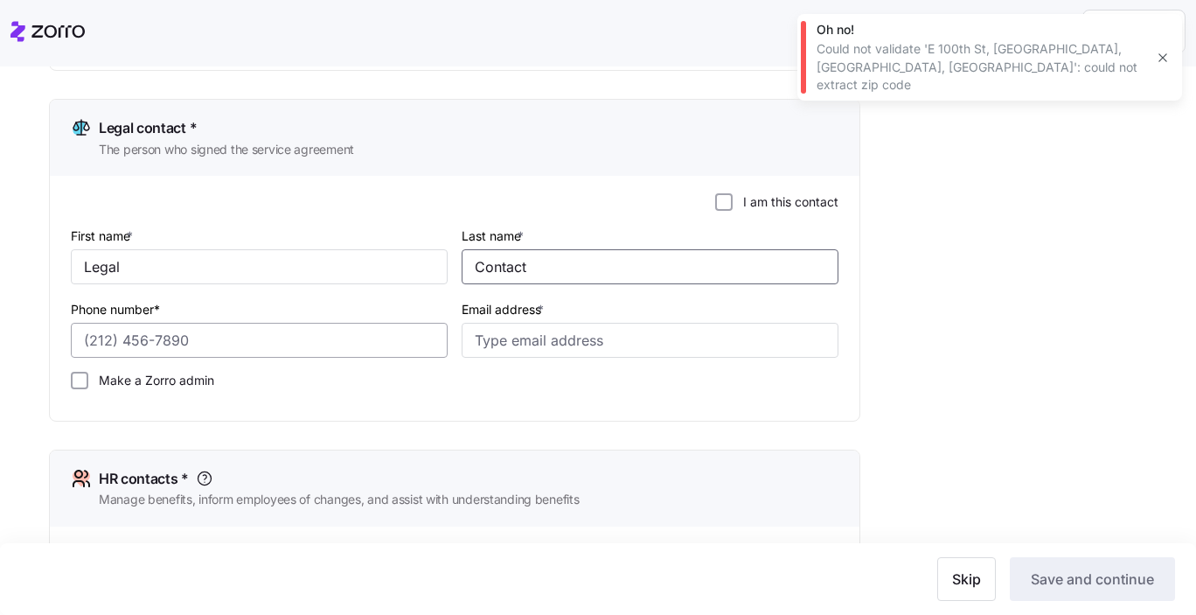
type input "Contact"
click at [156, 344] on input "Phone number*" at bounding box center [259, 340] width 377 height 35
paste input "[PHONE_NUMBER]"
type input "[PHONE_NUMBER]"
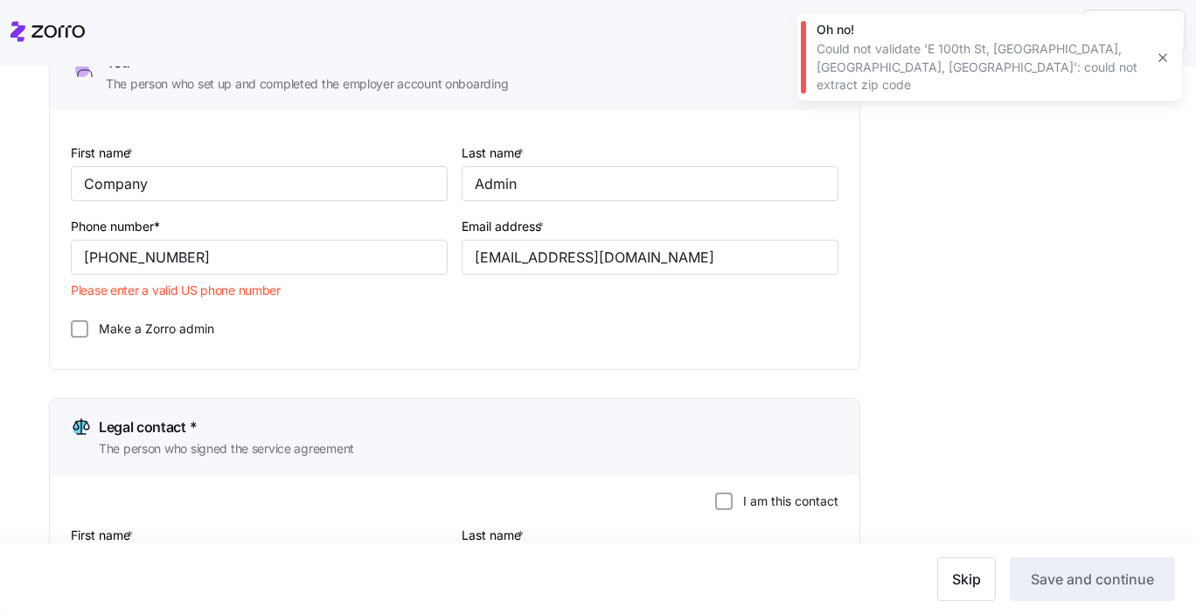
scroll to position [180, 0]
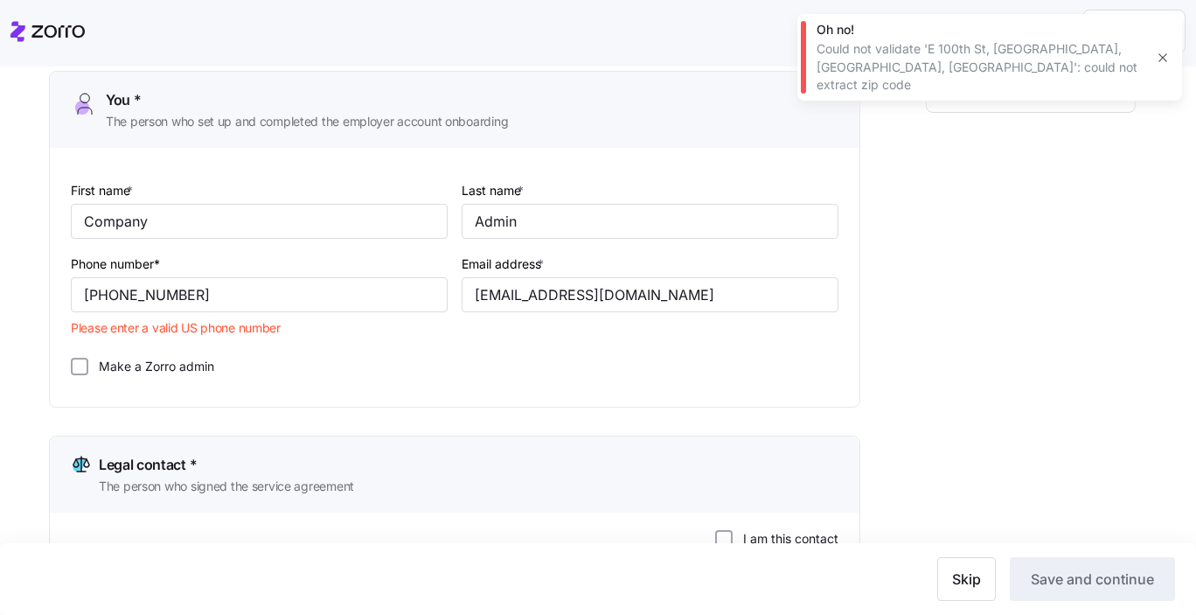
type input "[EMAIL_ADDRESS][DOMAIN_NAME]"
click at [228, 273] on div "Phone number* [PHONE_NUMBER]" at bounding box center [259, 282] width 377 height 59
click at [93, 294] on input "[PHONE_NUMBER]" at bounding box center [259, 294] width 377 height 35
click at [80, 295] on input "[PHONE_NUMBER]" at bounding box center [259, 294] width 377 height 35
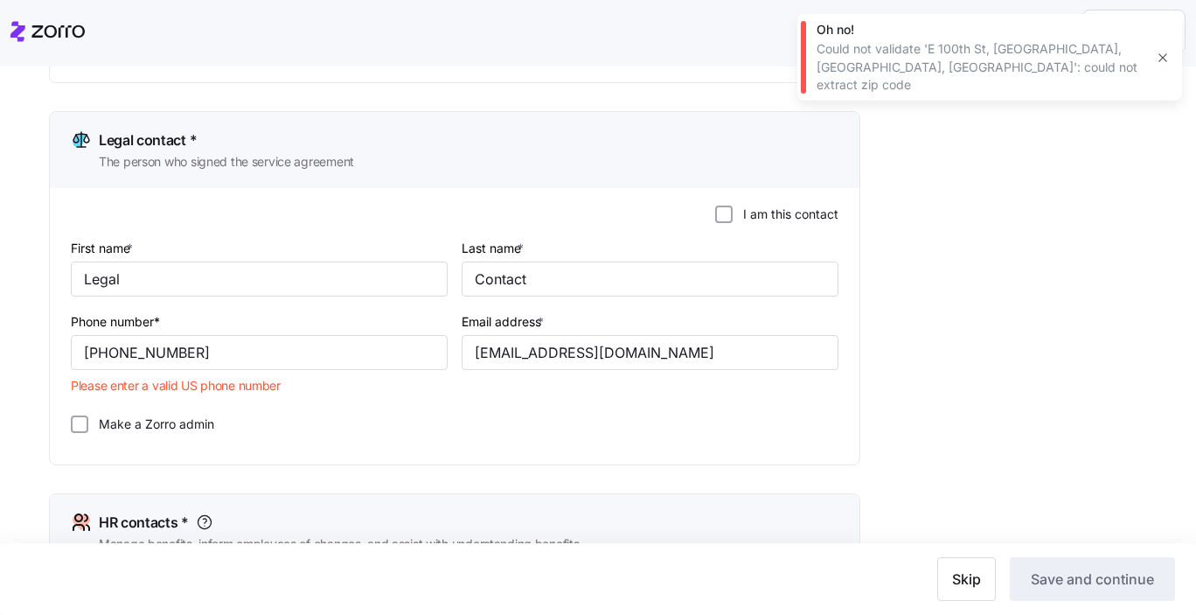
scroll to position [576, 0]
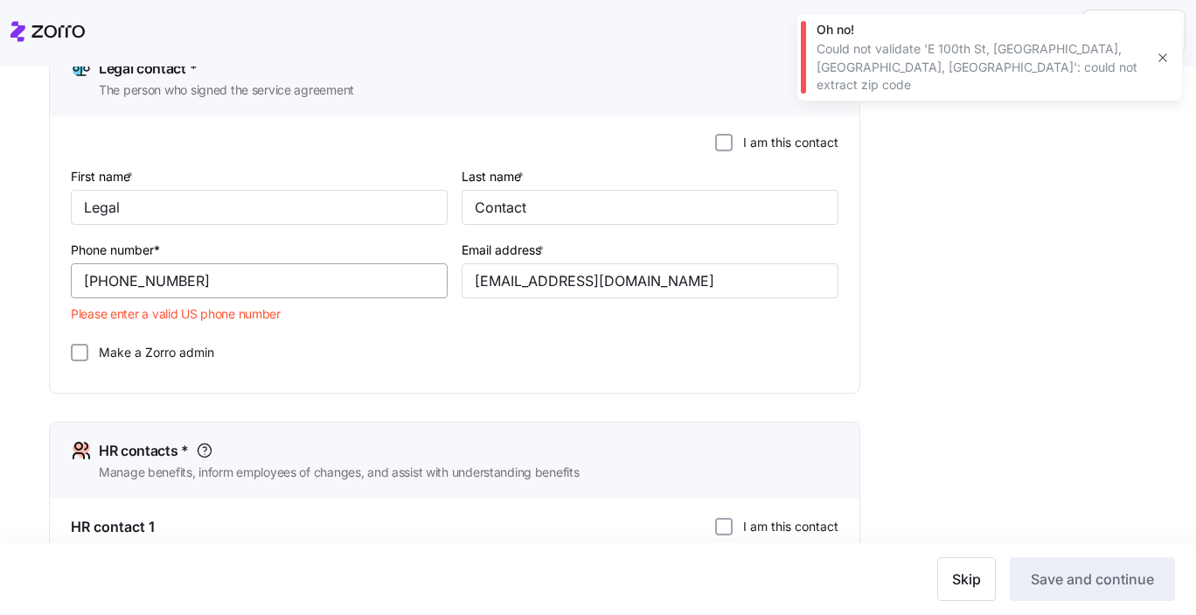
type input "[PHONE_NUMBER]"
click at [77, 281] on input "[PHONE_NUMBER]" at bounding box center [259, 280] width 377 height 35
click at [284, 353] on div "Make a Zorro admin" at bounding box center [455, 352] width 768 height 17
click at [109, 281] on input "[PHONE_NUMBER]" at bounding box center [259, 280] width 377 height 35
click at [119, 279] on input "[PHONE_NUMBER]" at bounding box center [259, 280] width 377 height 35
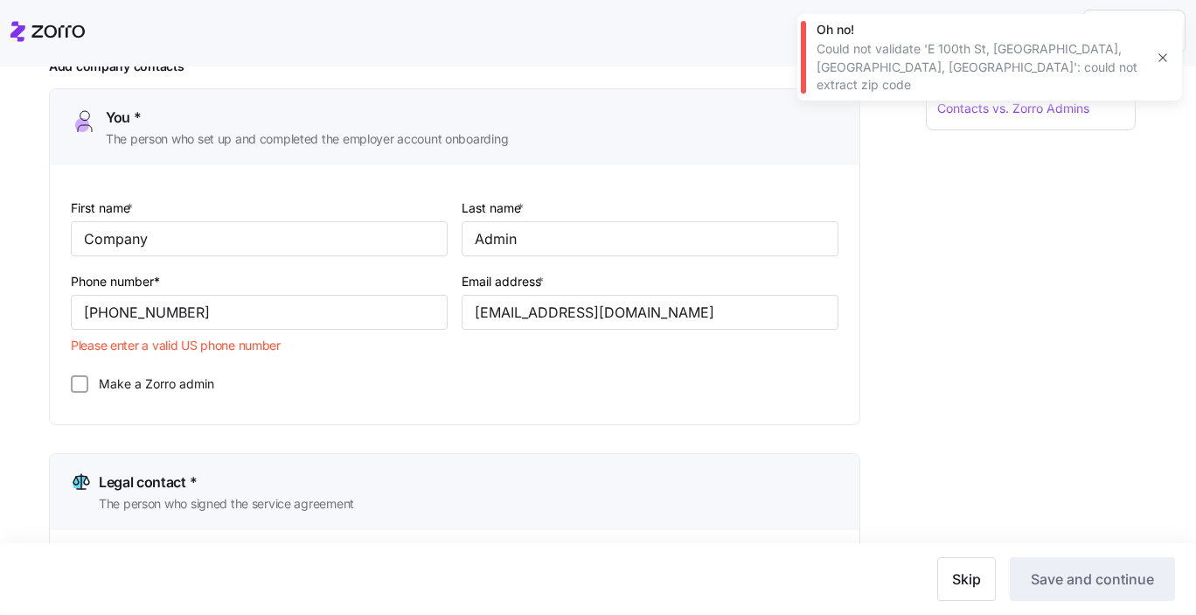
scroll to position [34, 0]
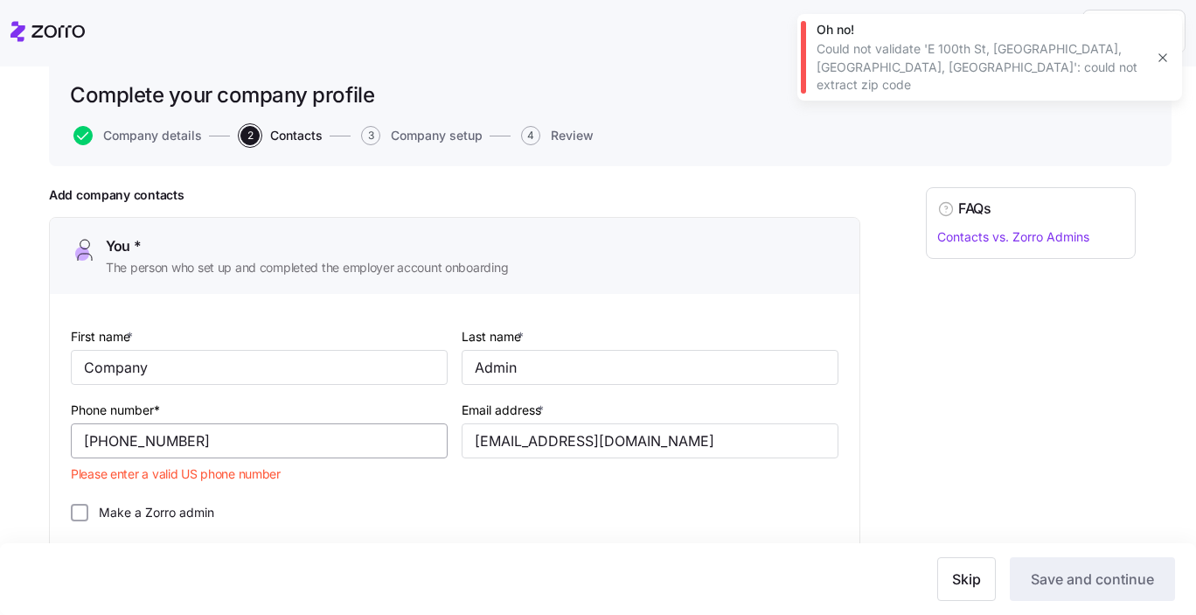
type input "[PHONE_NUMBER]"
click at [120, 446] on input "[PHONE_NUMBER]" at bounding box center [259, 440] width 377 height 35
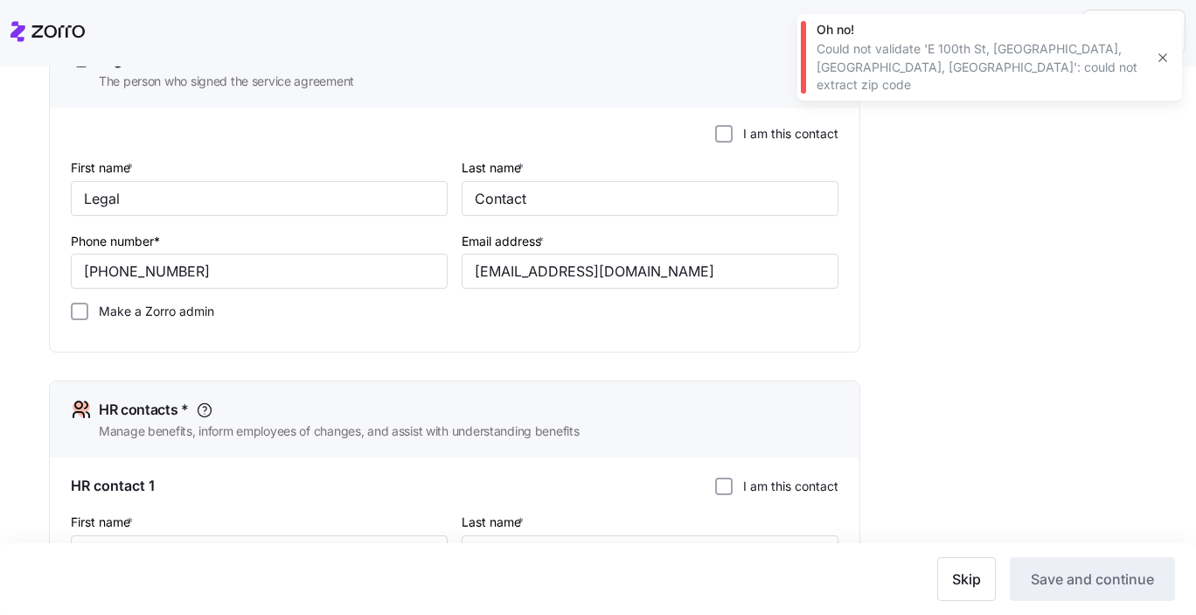
scroll to position [573, 0]
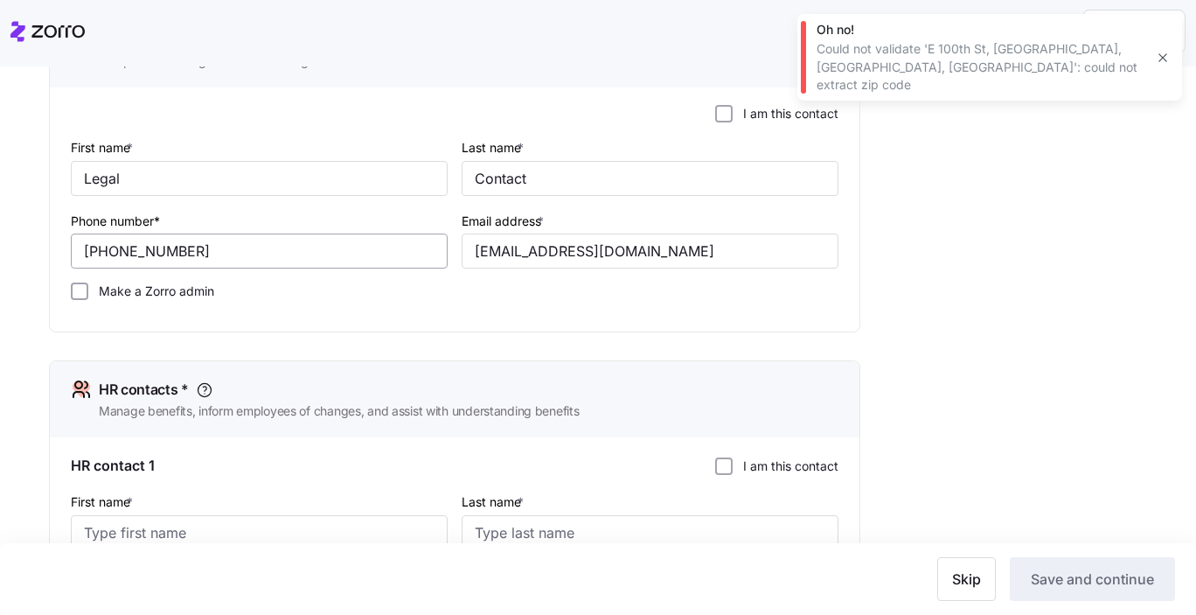
type input "[PHONE_NUMBER]"
click at [177, 240] on input "[PHONE_NUMBER]" at bounding box center [259, 250] width 377 height 35
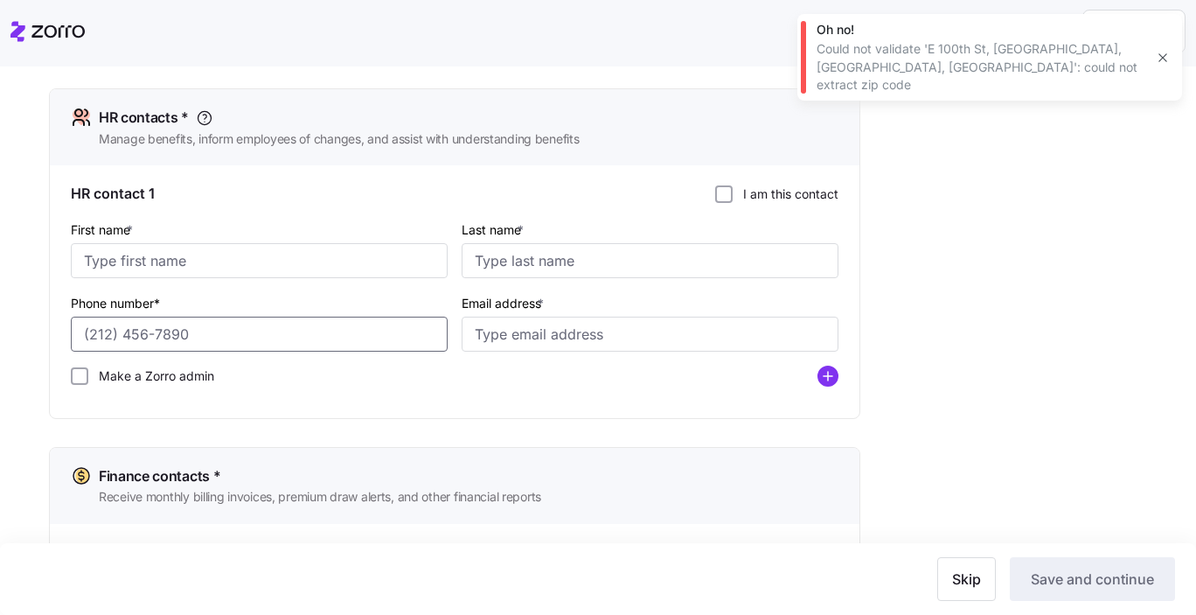
click at [173, 330] on input "Phone number*" at bounding box center [259, 333] width 377 height 35
paste input "[PHONE_NUMBER]"
type input "[PHONE_NUMBER]"
click at [498, 343] on input "Email address *" at bounding box center [650, 333] width 377 height 35
type input "r"
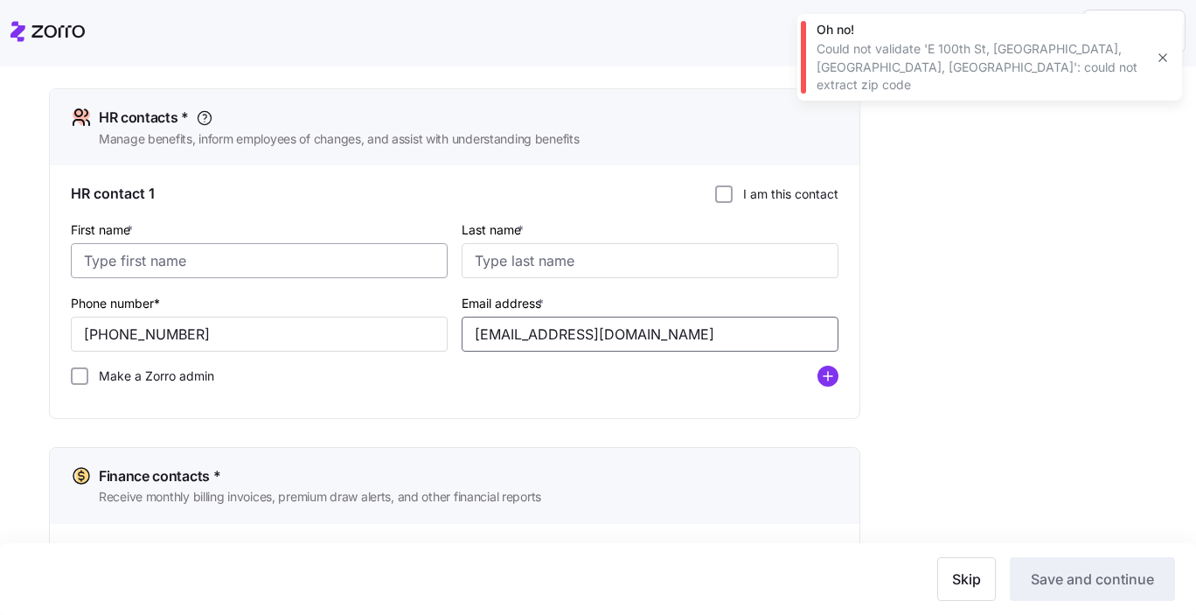
type input "[EMAIL_ADDRESS][DOMAIN_NAME]"
click at [309, 262] on input "First name *" at bounding box center [259, 260] width 377 height 35
type input "HR"
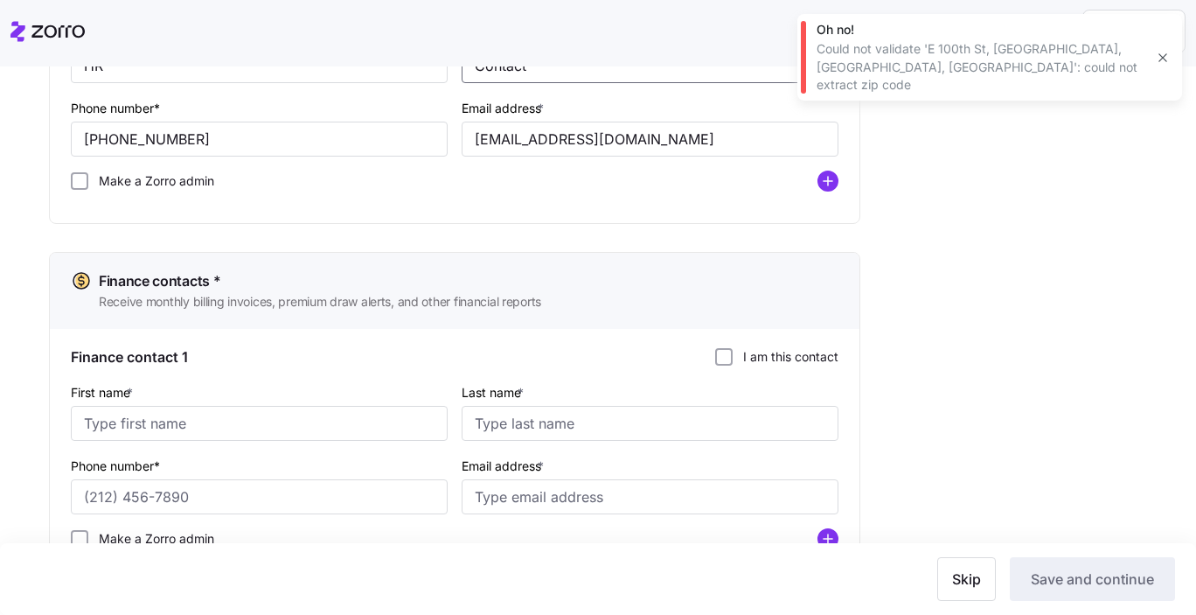
type input "Contact"
click at [226, 407] on div "First name *" at bounding box center [259, 410] width 377 height 59
click at [229, 422] on input "First name *" at bounding box center [259, 423] width 377 height 35
type input "Finance"
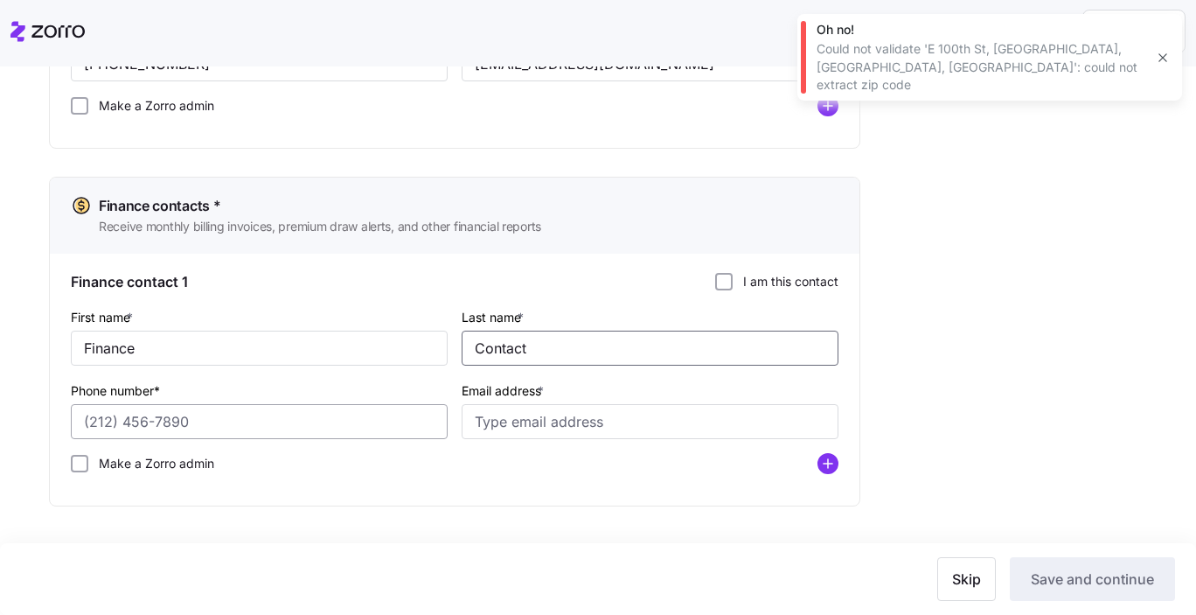
type input "Contact"
click at [145, 418] on input "Phone number*" at bounding box center [259, 421] width 377 height 35
paste input "[PHONE_NUMBER]"
type input "[PHONE_NUMBER]"
click at [475, 410] on input "Email address *" at bounding box center [650, 421] width 377 height 35
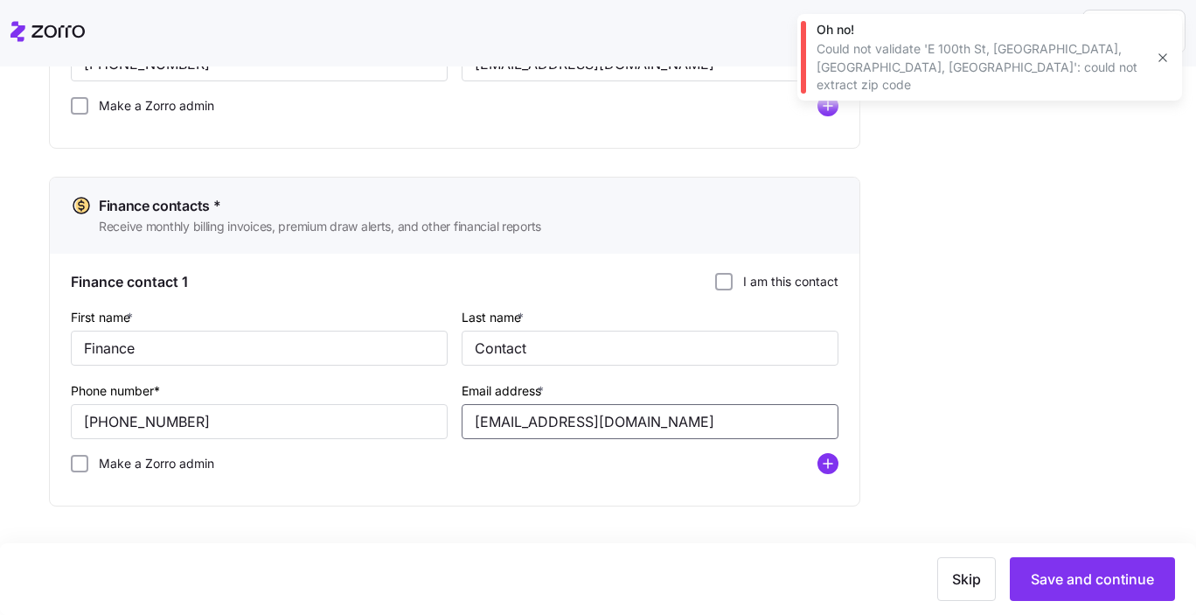
type input "[EMAIL_ADDRESS][DOMAIN_NAME]"
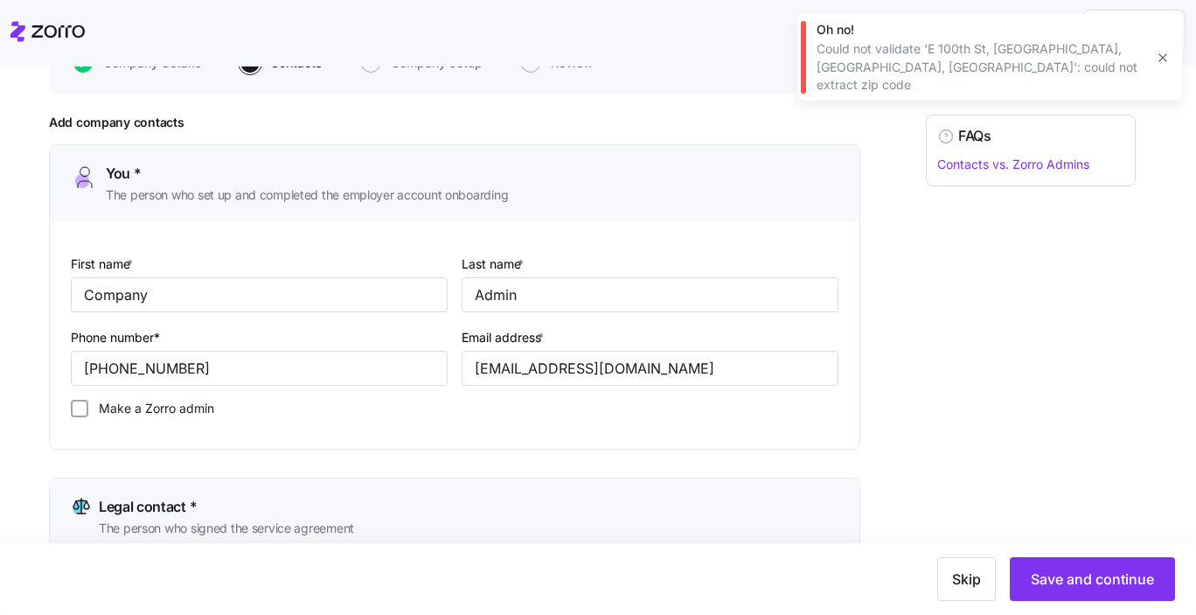
scroll to position [109, 0]
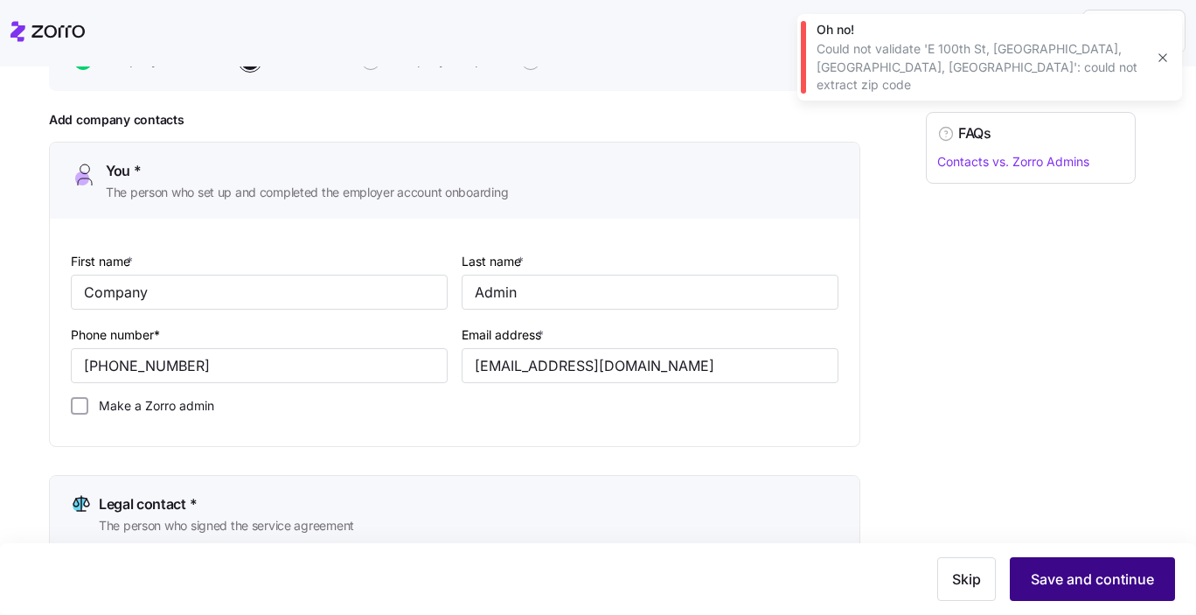
click at [1093, 566] on button "Save and continue" at bounding box center [1092, 579] width 165 height 44
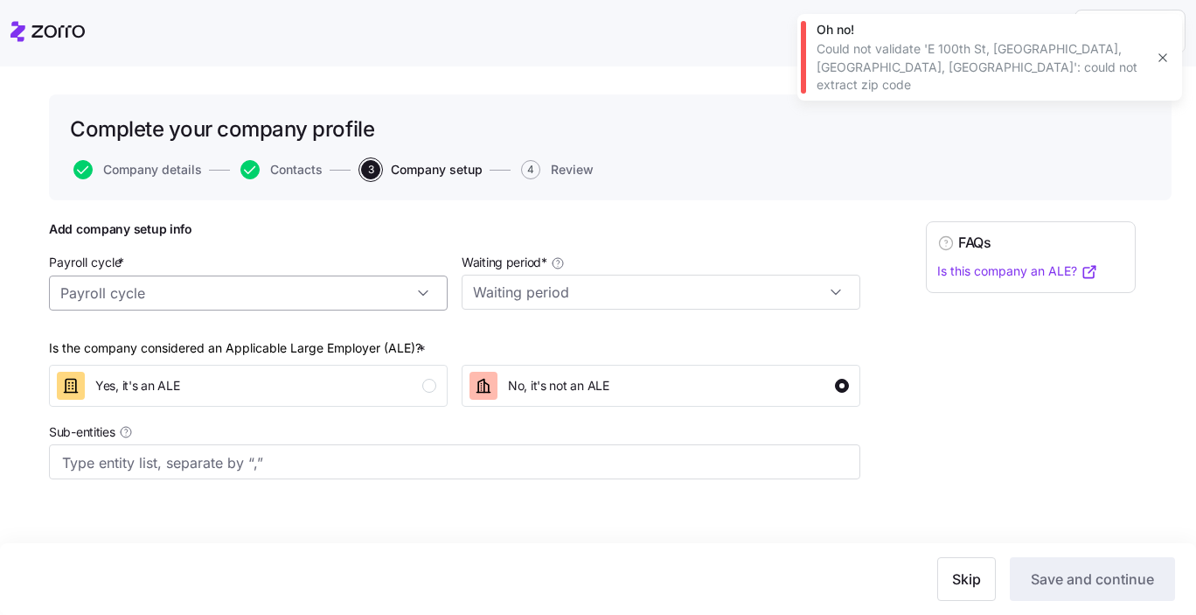
click at [358, 294] on input "Payroll cycle *" at bounding box center [248, 292] width 399 height 35
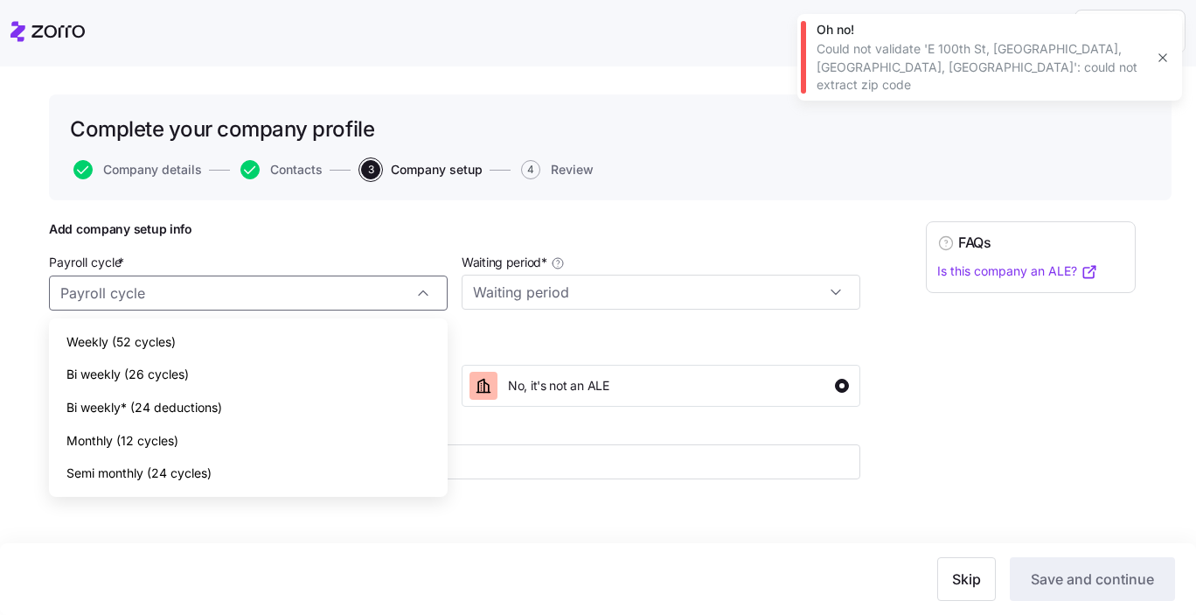
click at [281, 368] on div "Bi weekly (26 cycles)" at bounding box center [248, 374] width 385 height 33
type input "Bi weekly (26 cycles)"
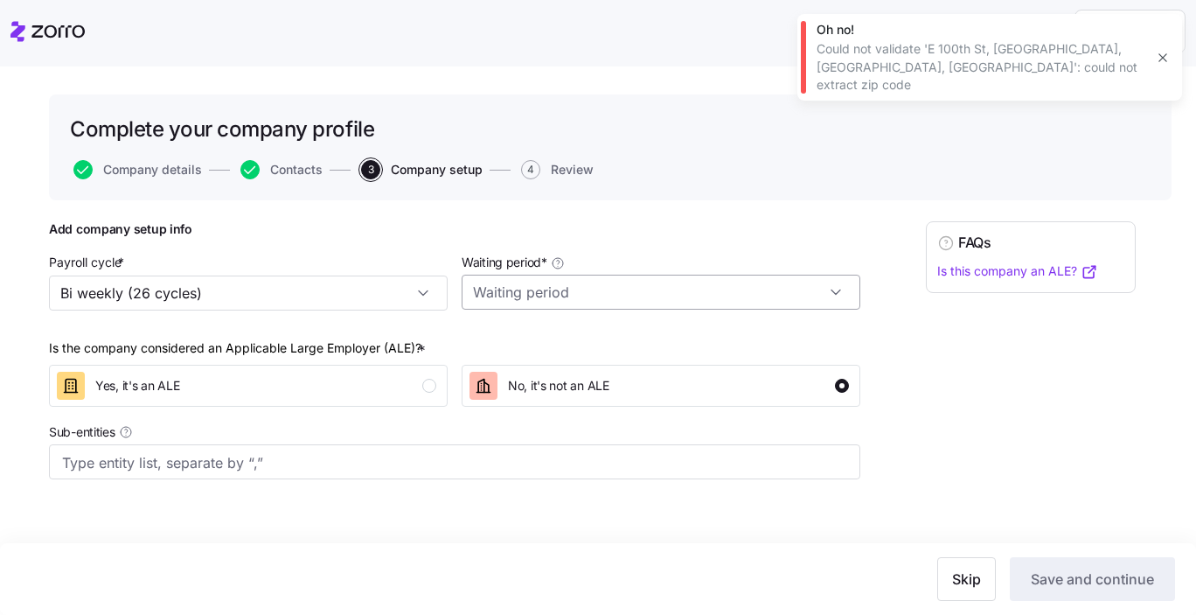
click at [492, 303] on input "Waiting period *" at bounding box center [661, 292] width 399 height 35
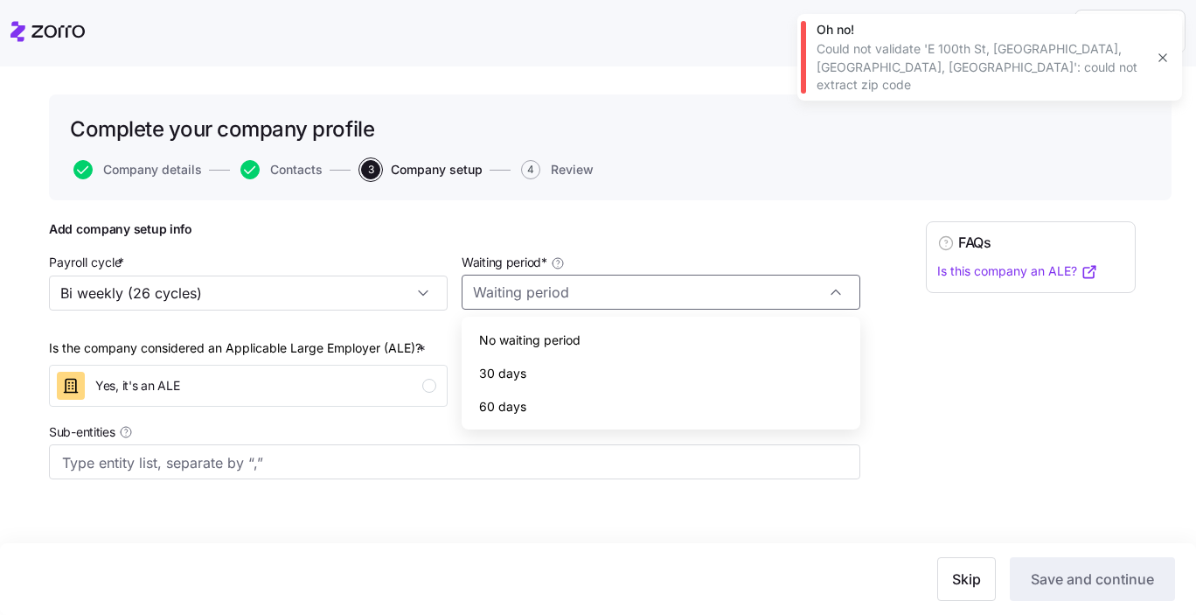
click at [518, 372] on span "30 days" at bounding box center [502, 373] width 47 height 19
type input "30 days"
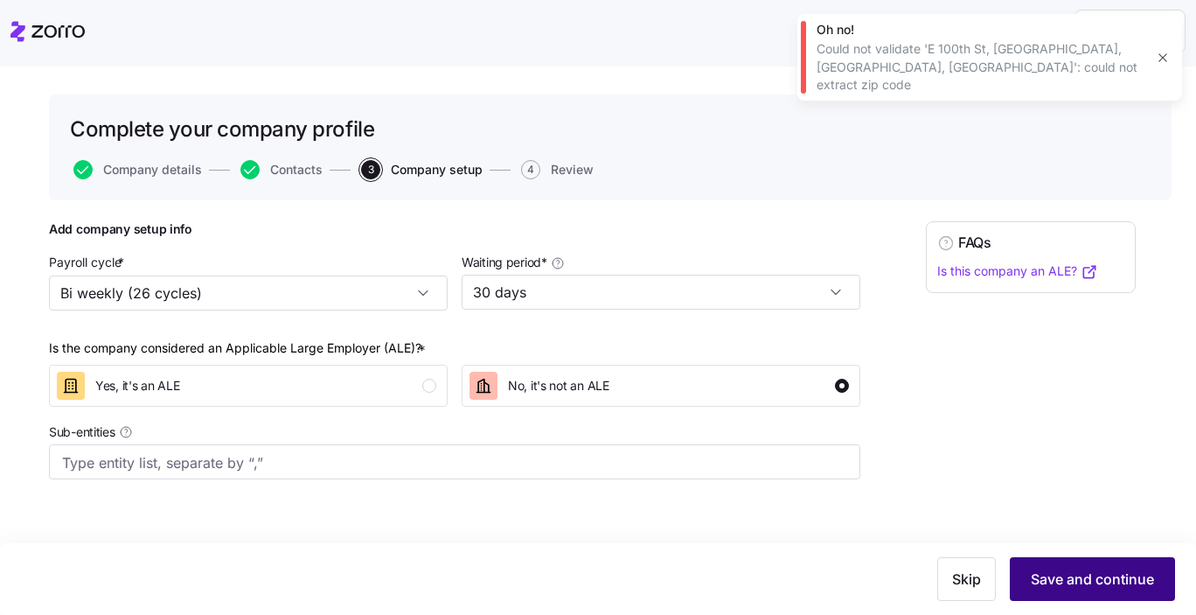
click at [1049, 577] on span "Save and continue" at bounding box center [1092, 578] width 123 height 21
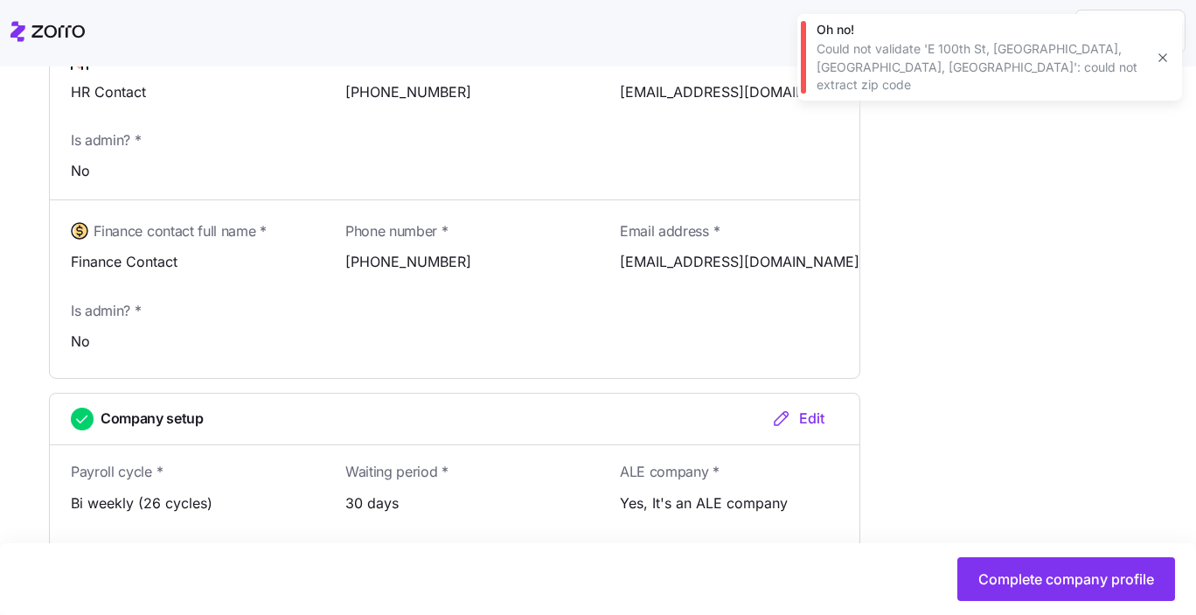
scroll to position [1122, 0]
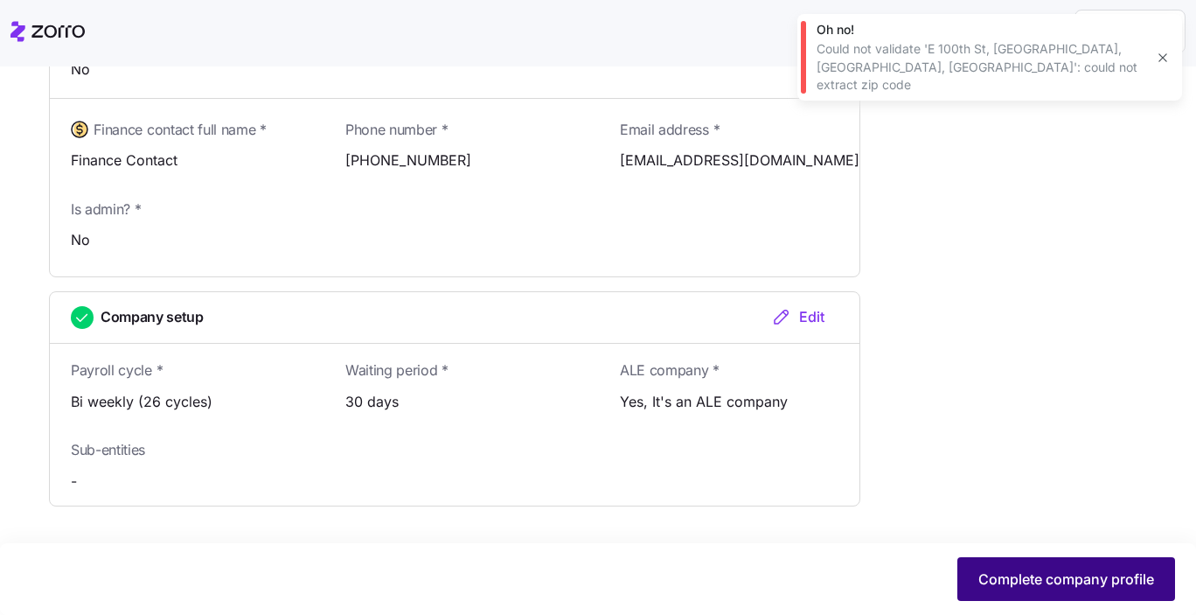
click at [1036, 577] on span "Complete company profile" at bounding box center [1066, 578] width 176 height 21
